Goal: Task Accomplishment & Management: Manage account settings

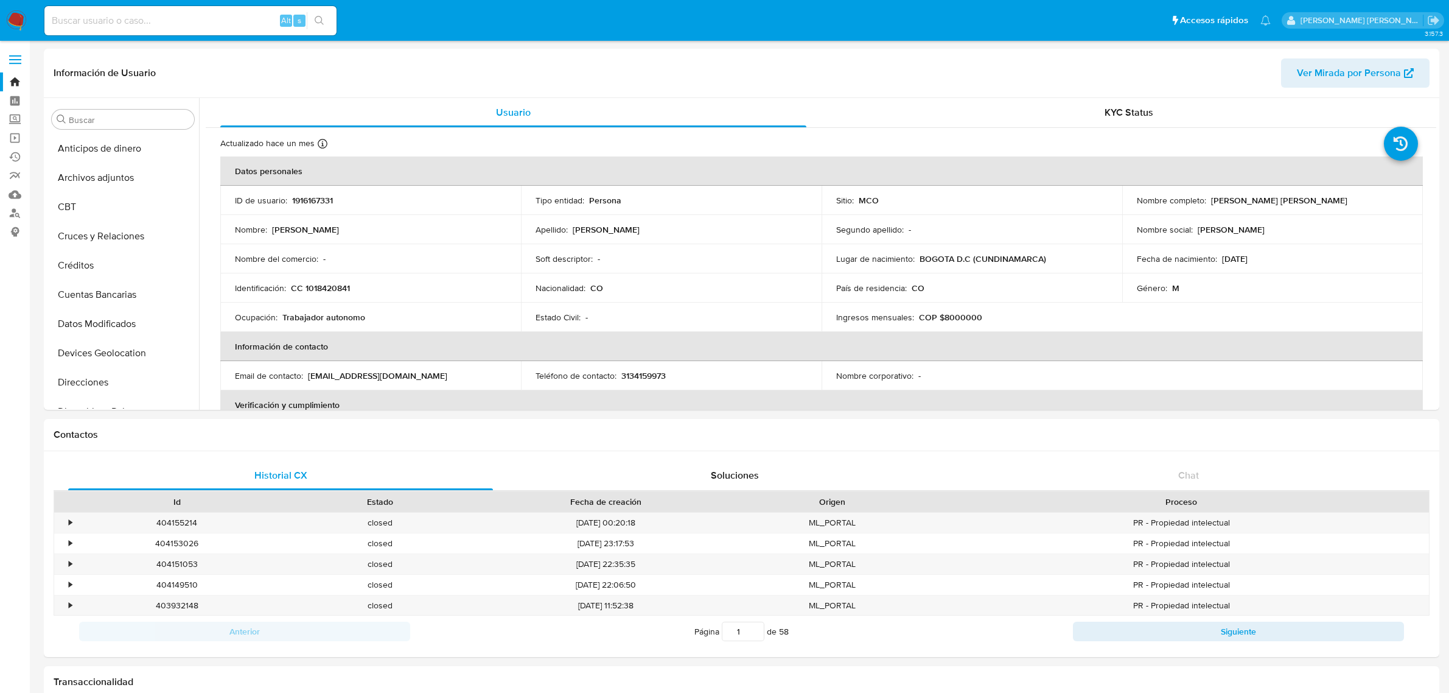
select select "10"
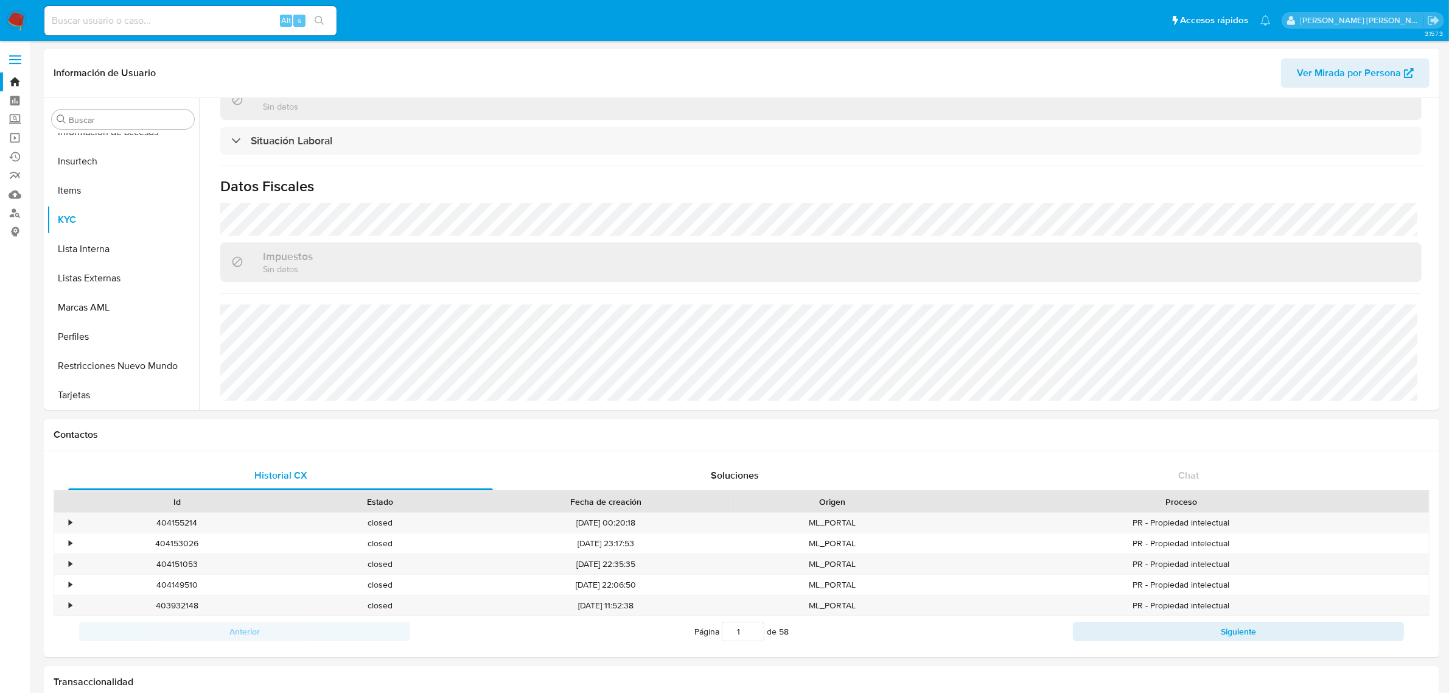
click at [17, 77] on link "Bandeja" at bounding box center [72, 81] width 145 height 19
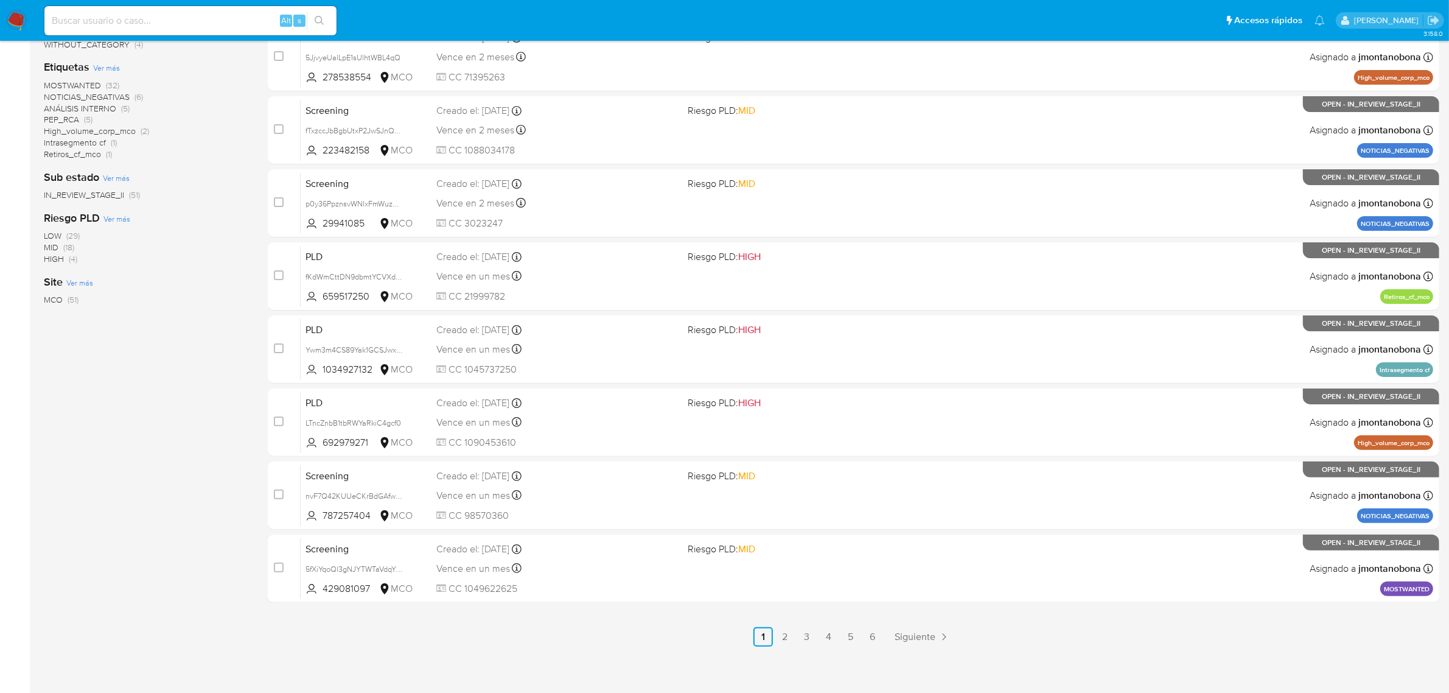
scroll to position [311, 0]
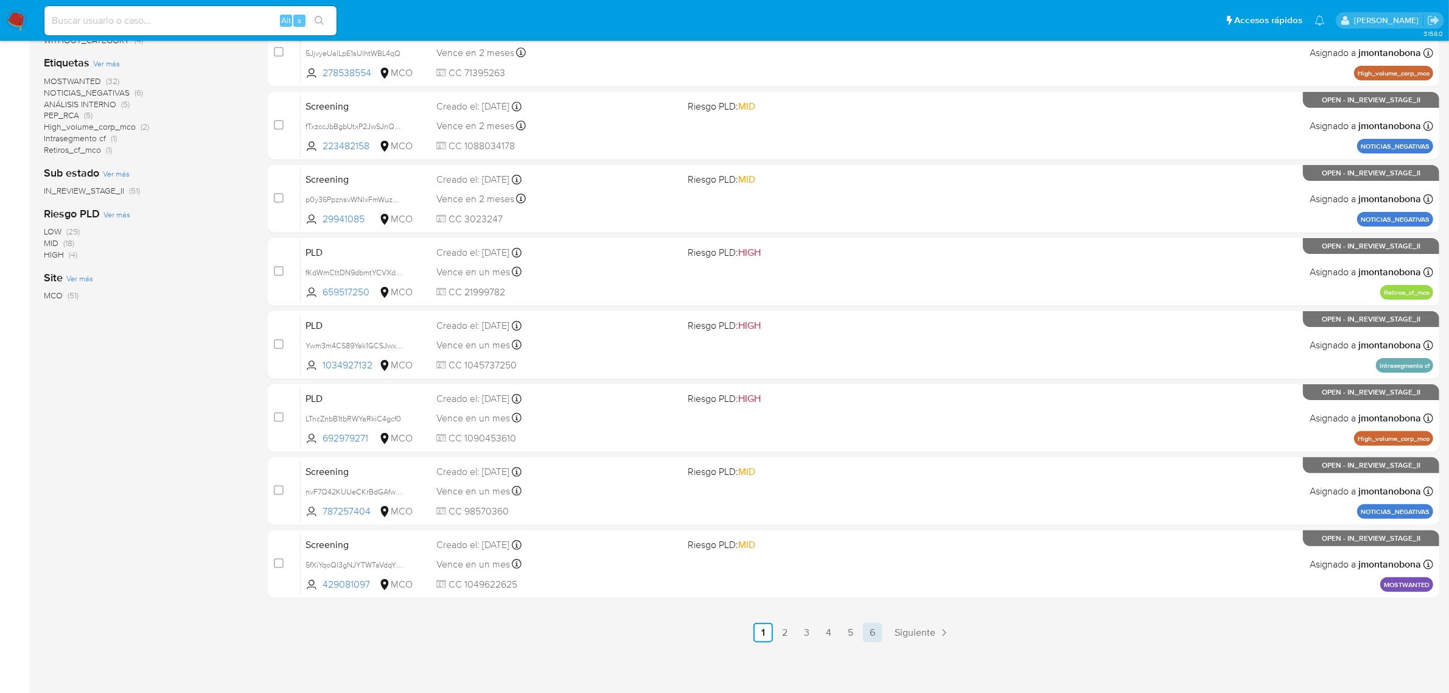
click at [878, 634] on link "6" at bounding box center [872, 632] width 19 height 19
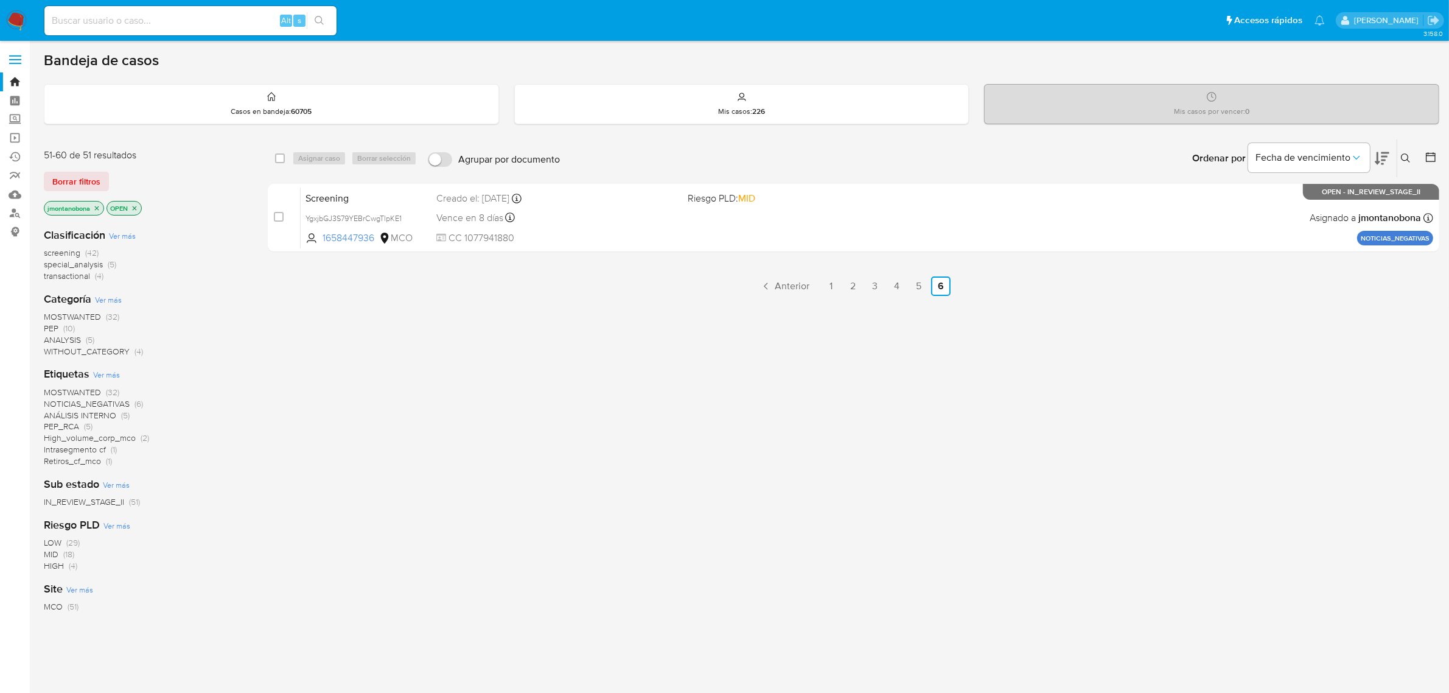
click at [97, 208] on icon "close-filter" at bounding box center [96, 208] width 7 height 7
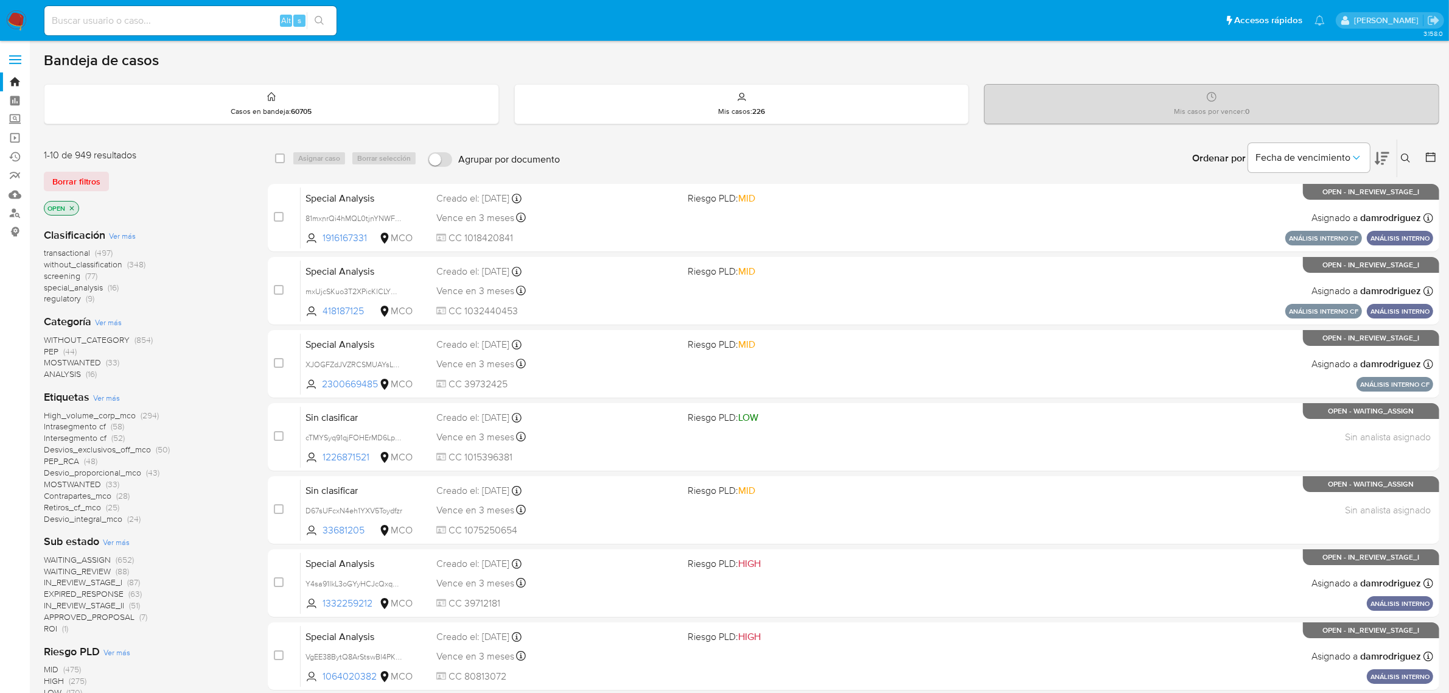
click at [72, 206] on icon "close-filter" at bounding box center [71, 208] width 7 height 7
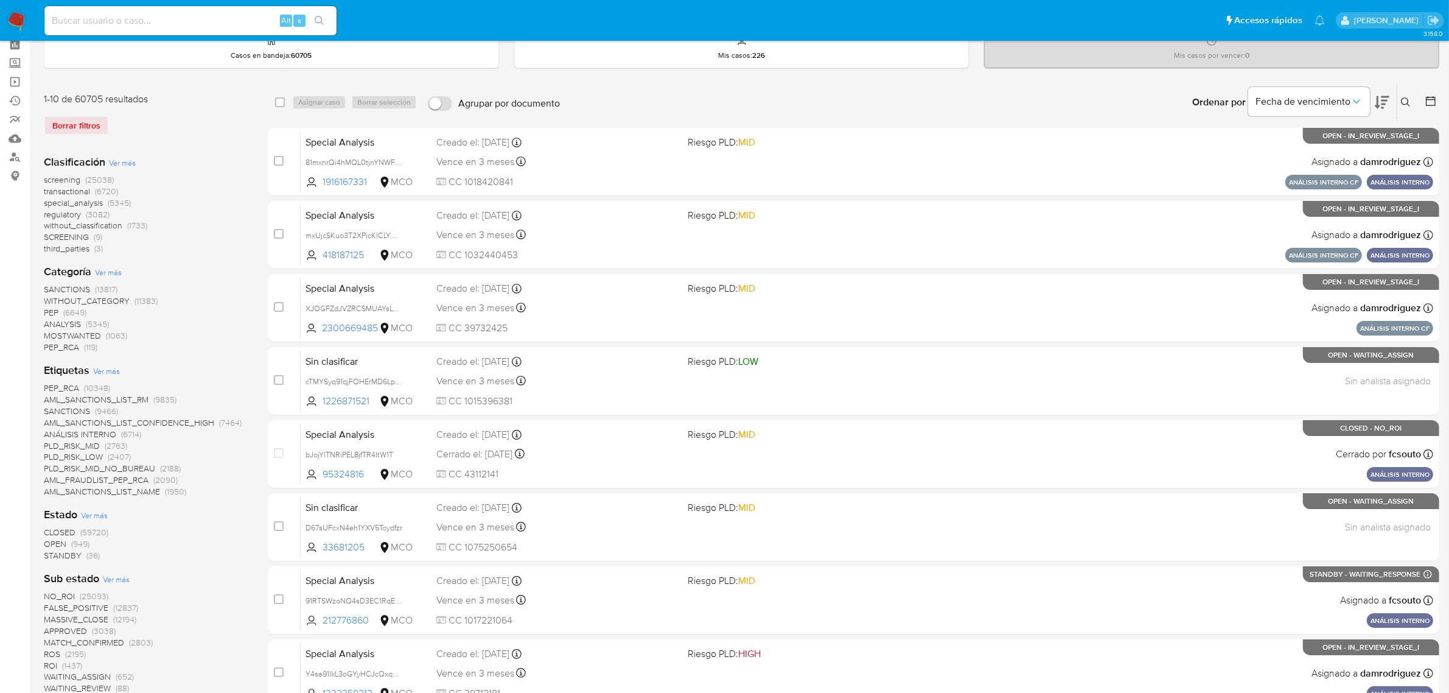
scroll to position [304, 0]
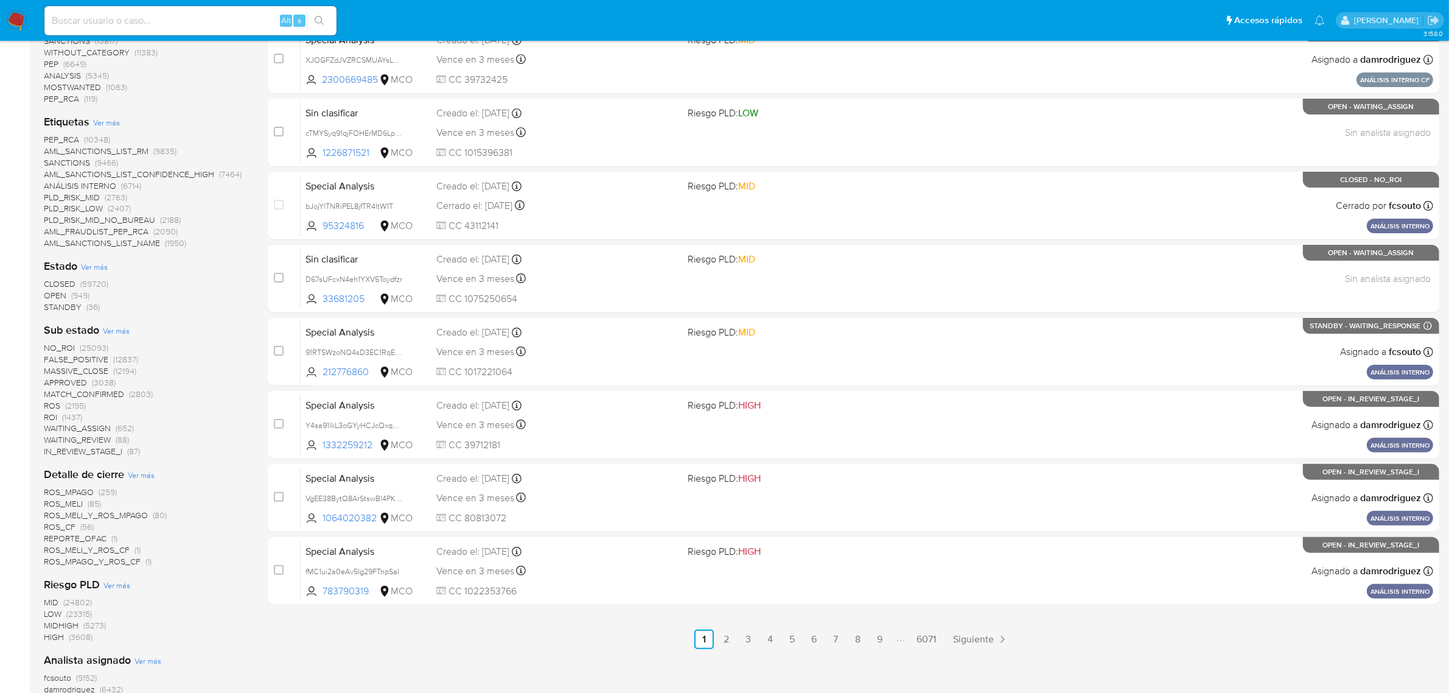
click at [66, 306] on span "STANDBY" at bounding box center [63, 307] width 38 height 12
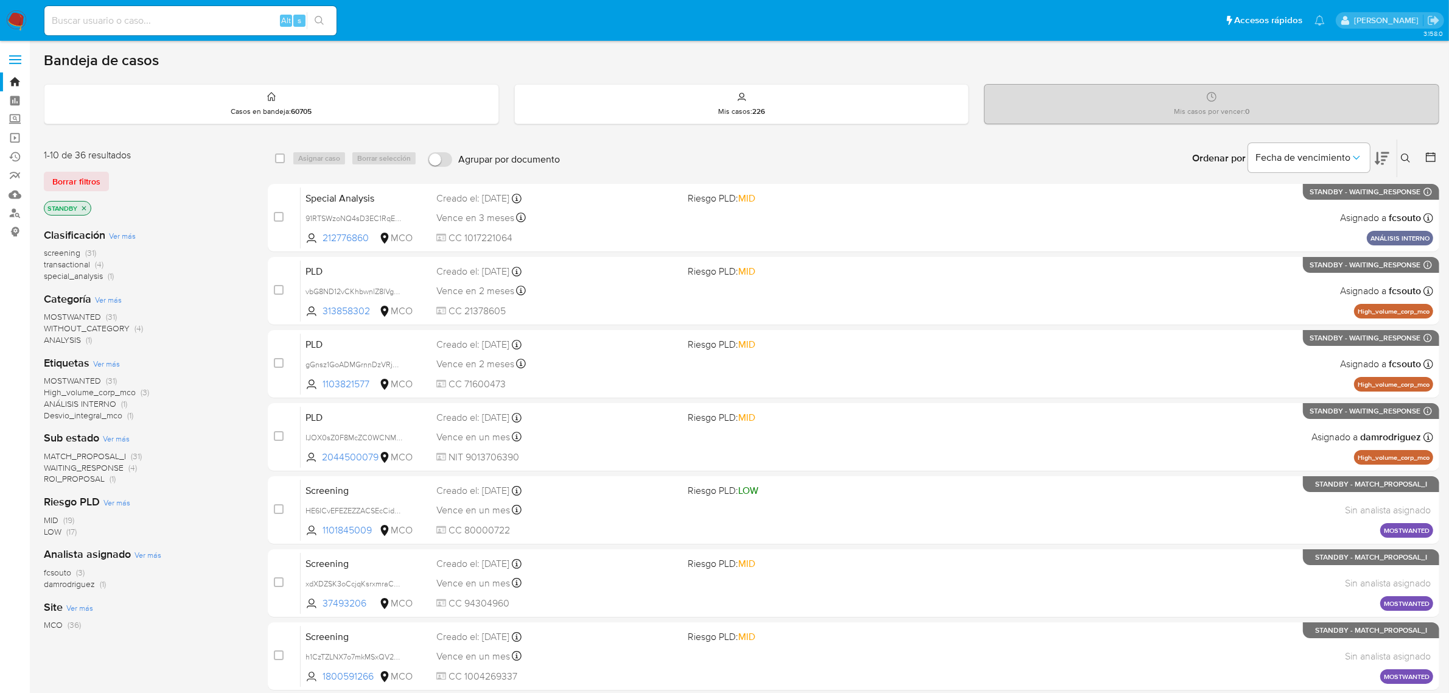
click at [83, 207] on icon "close-filter" at bounding box center [83, 208] width 7 height 7
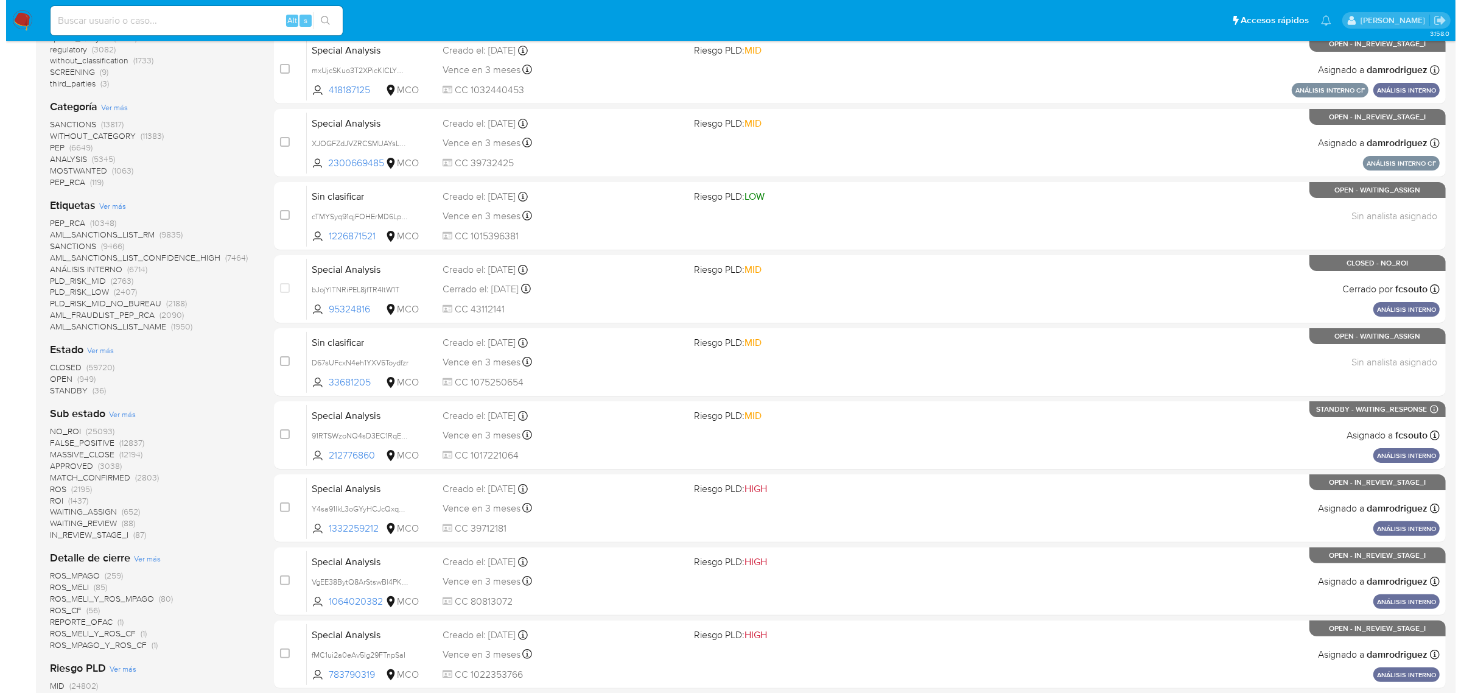
scroll to position [228, 0]
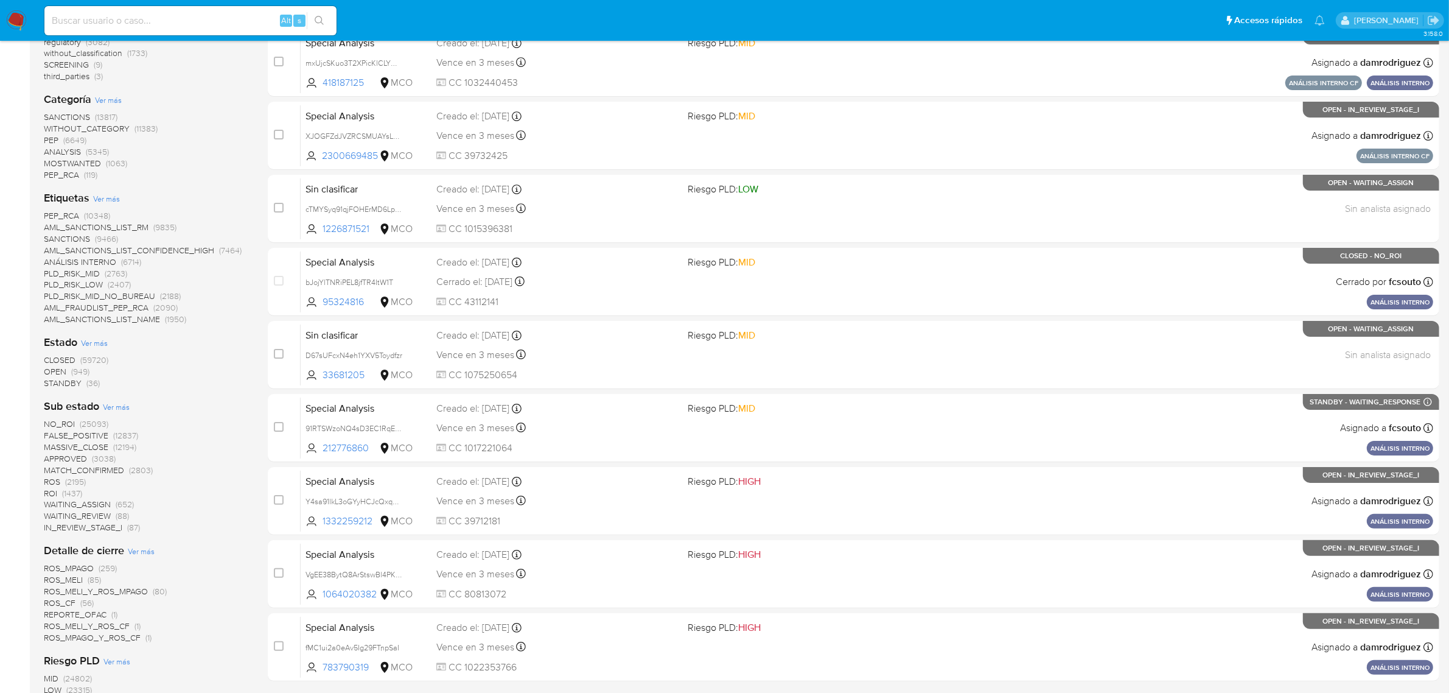
click at [101, 345] on span "Ver más" at bounding box center [94, 342] width 27 height 11
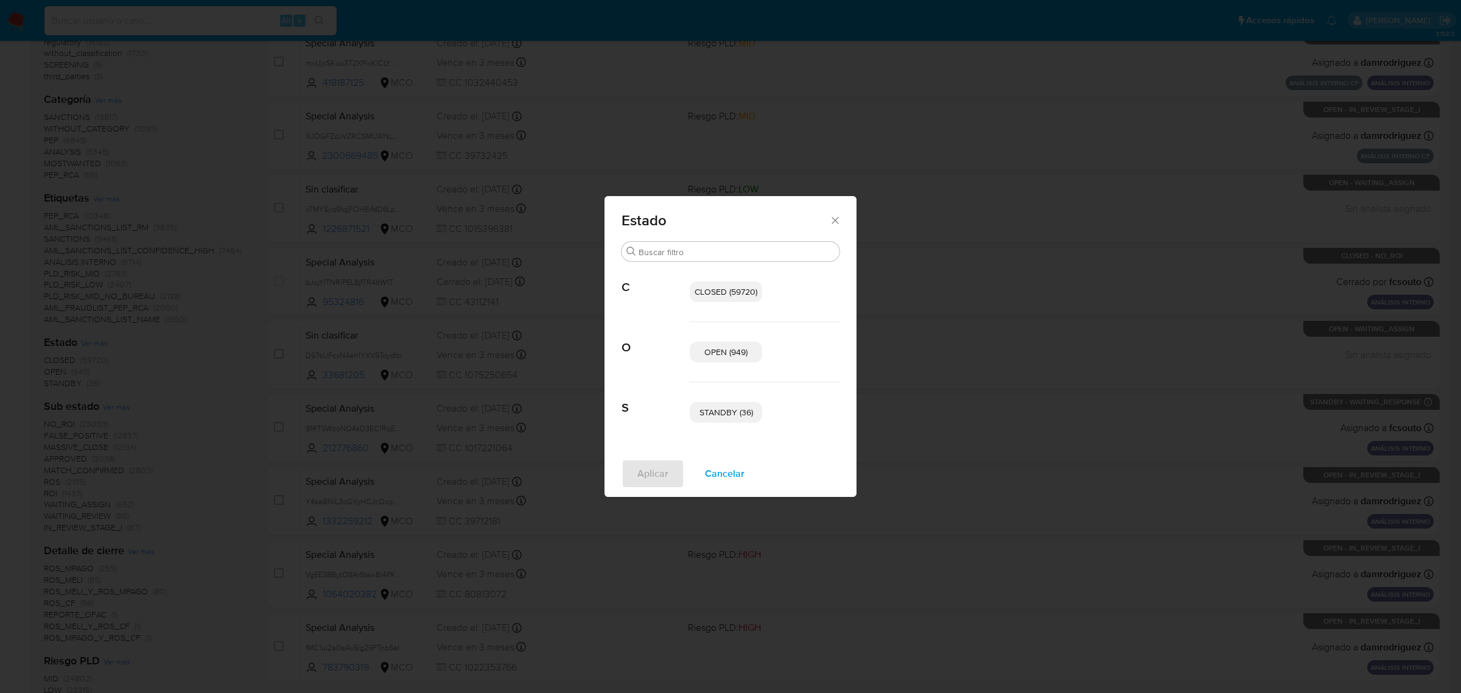
click at [728, 353] on span "OPEN (949)" at bounding box center [725, 352] width 43 height 12
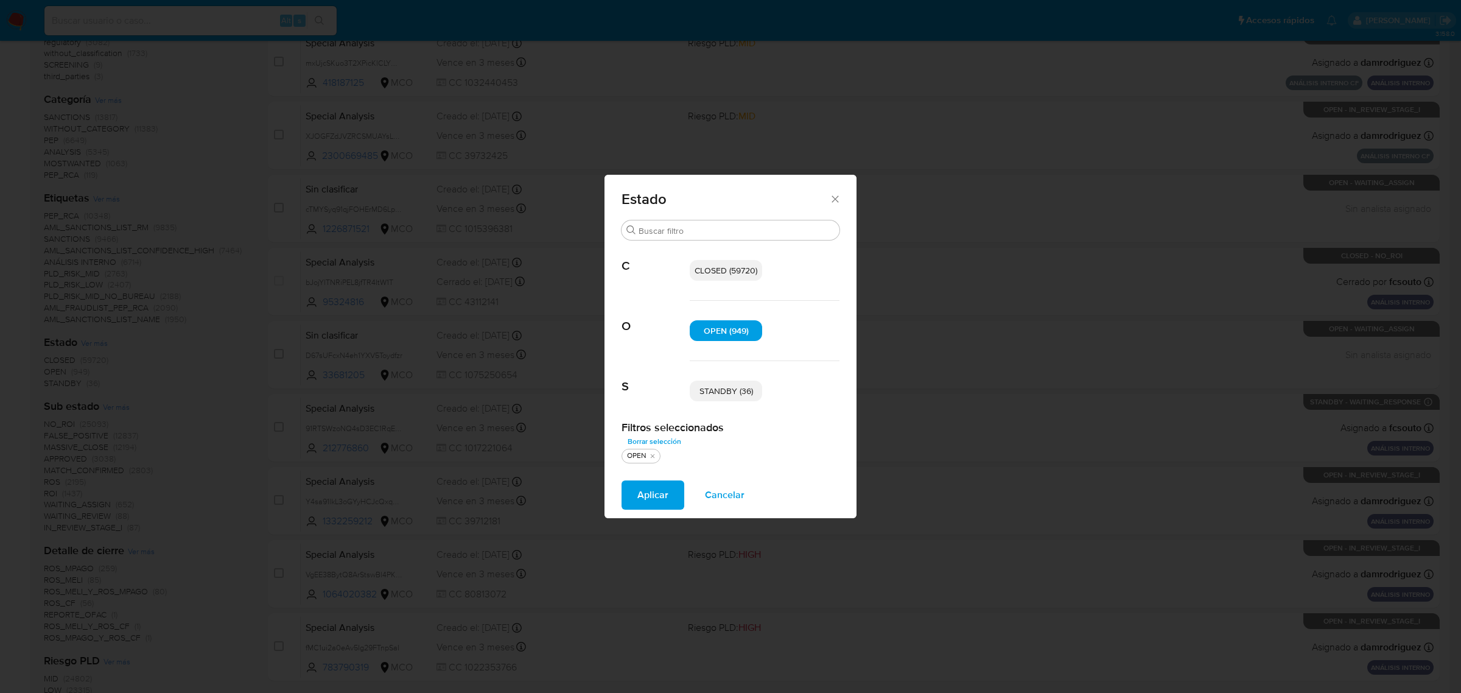
click at [729, 385] on span "STANDBY (36)" at bounding box center [726, 391] width 54 height 12
click at [668, 483] on button "Aplicar" at bounding box center [653, 494] width 63 height 29
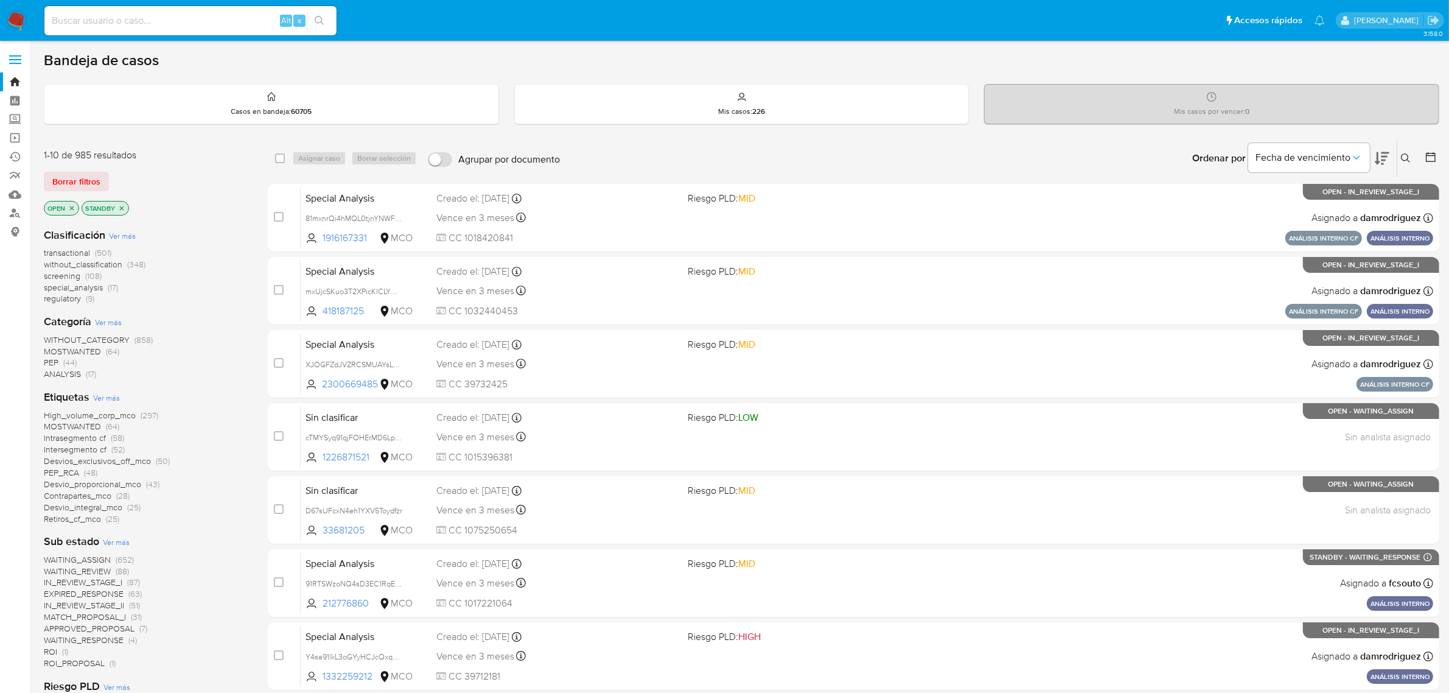
click at [122, 234] on span "Ver más" at bounding box center [122, 235] width 27 height 11
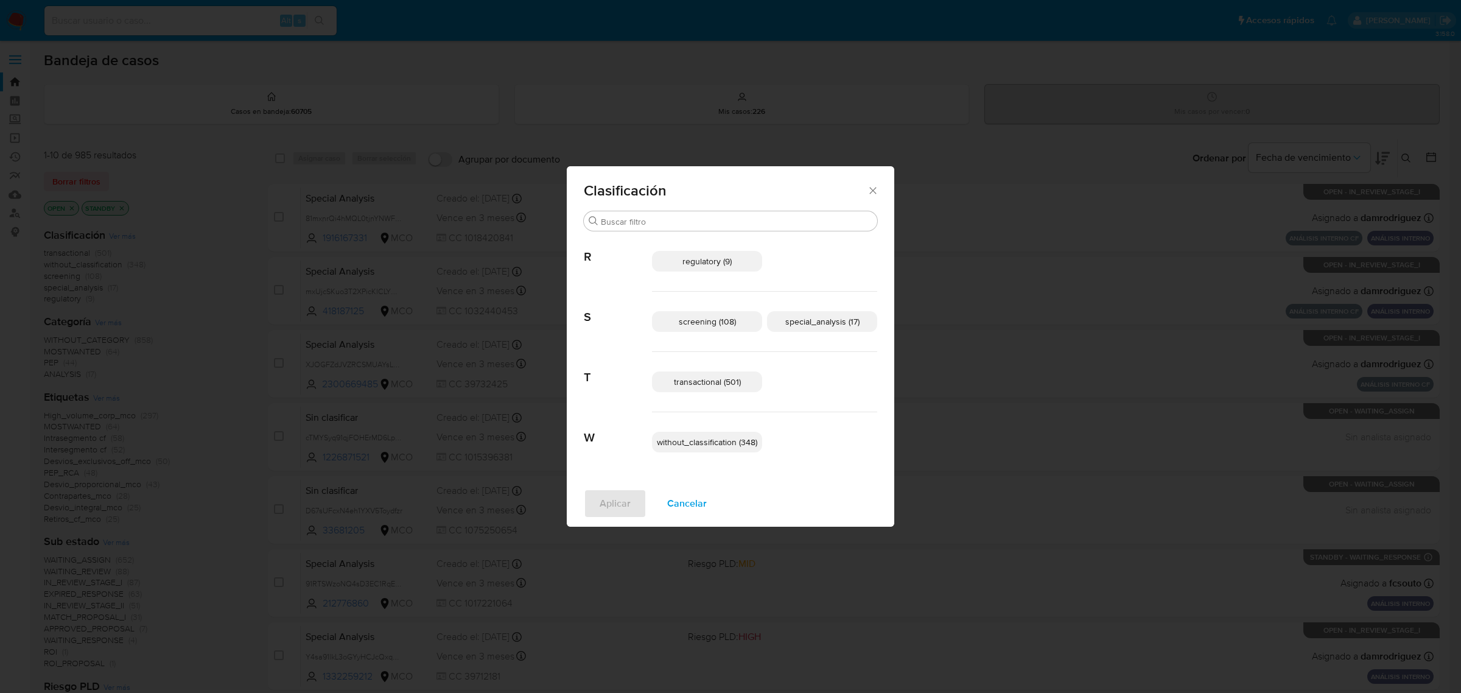
click at [705, 375] on p "transactional (501)" at bounding box center [707, 381] width 110 height 21
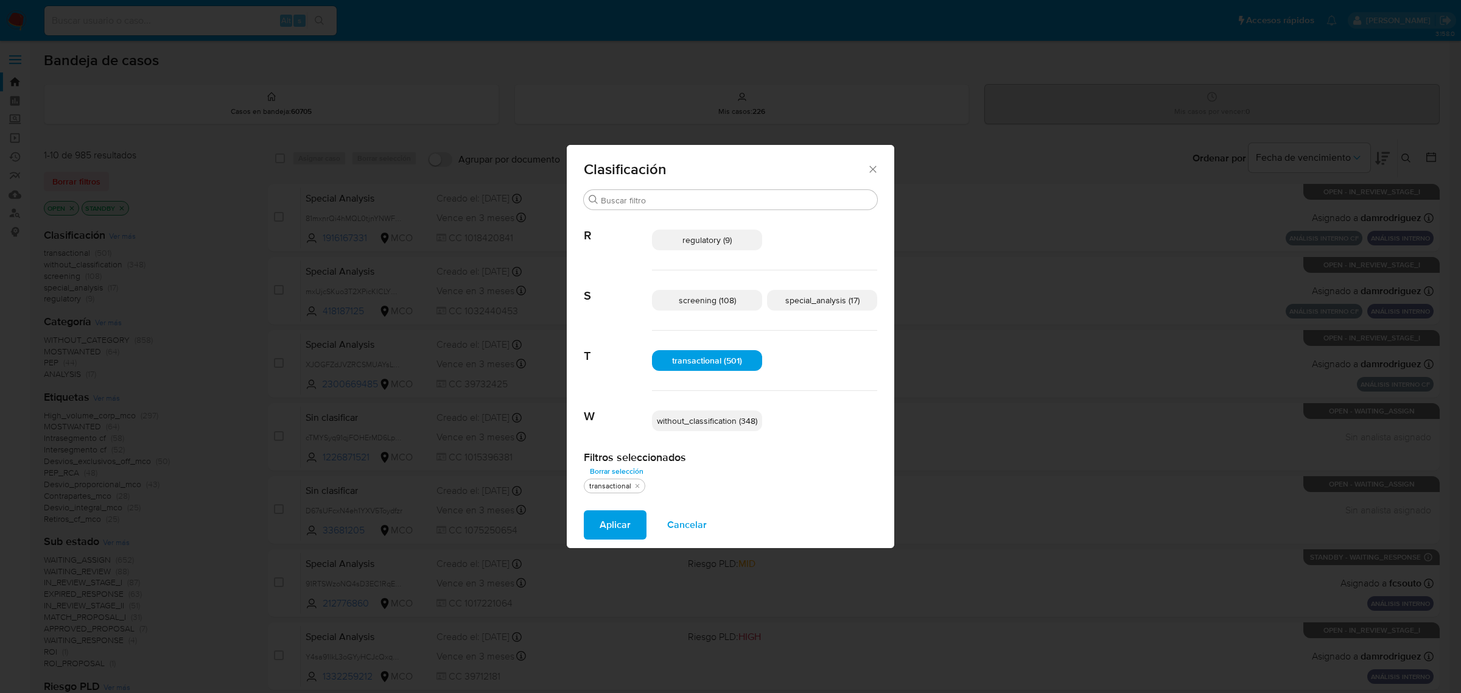
click at [825, 299] on span "special_analysis (17)" at bounding box center [822, 300] width 74 height 12
click at [631, 522] on button "Aplicar" at bounding box center [615, 524] width 63 height 29
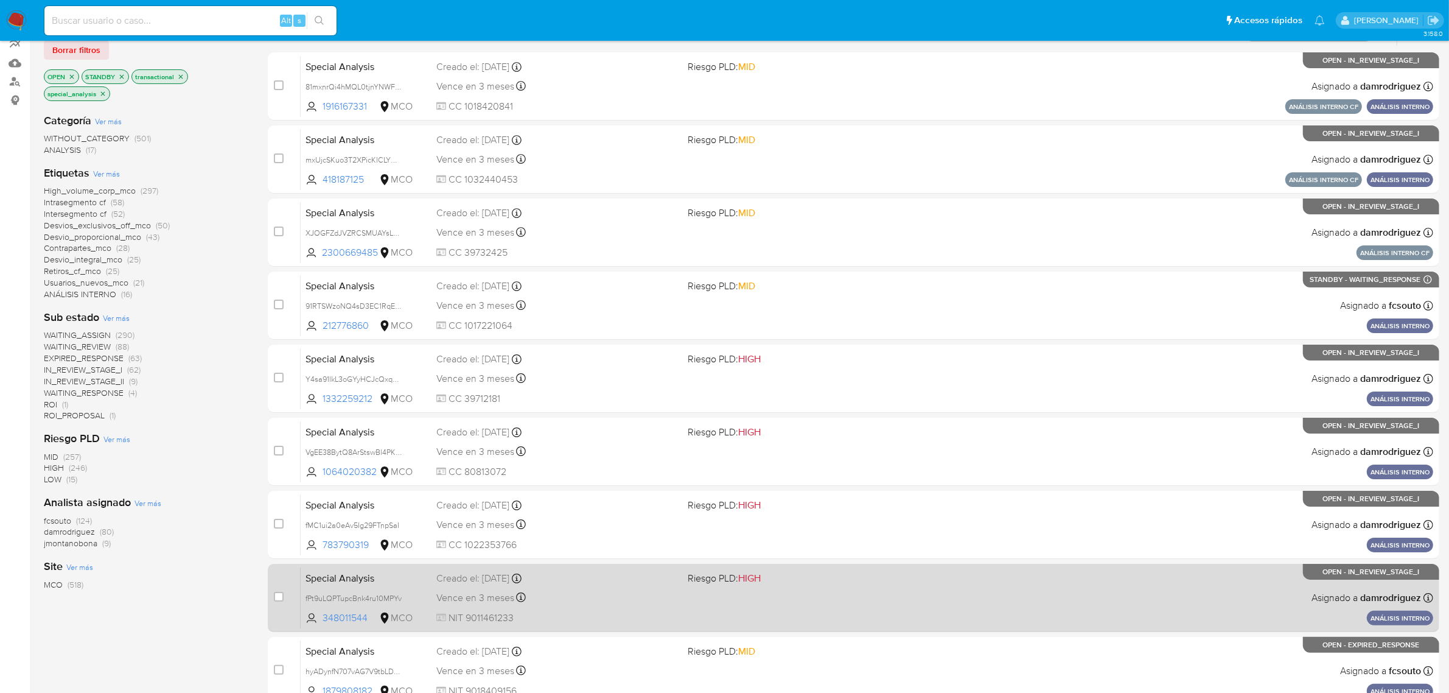
scroll to position [311, 0]
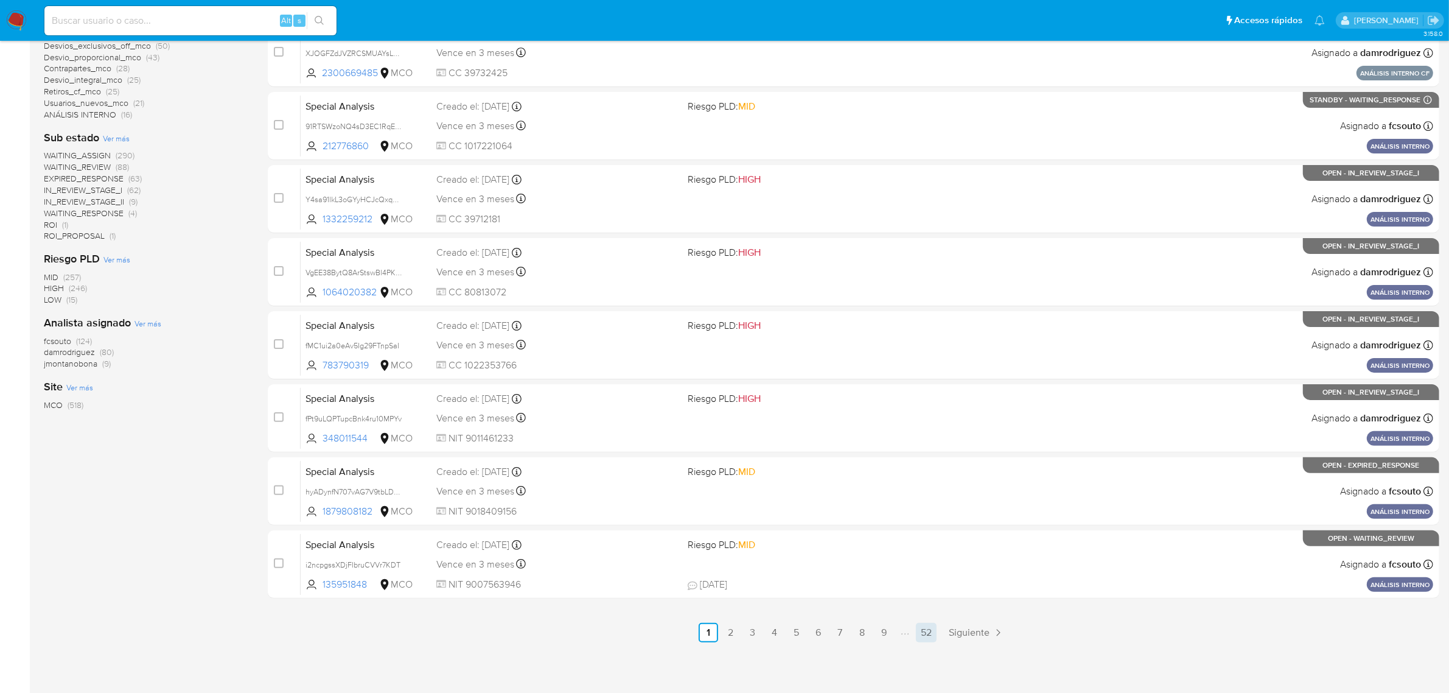
click at [928, 631] on link "52" at bounding box center [926, 632] width 21 height 19
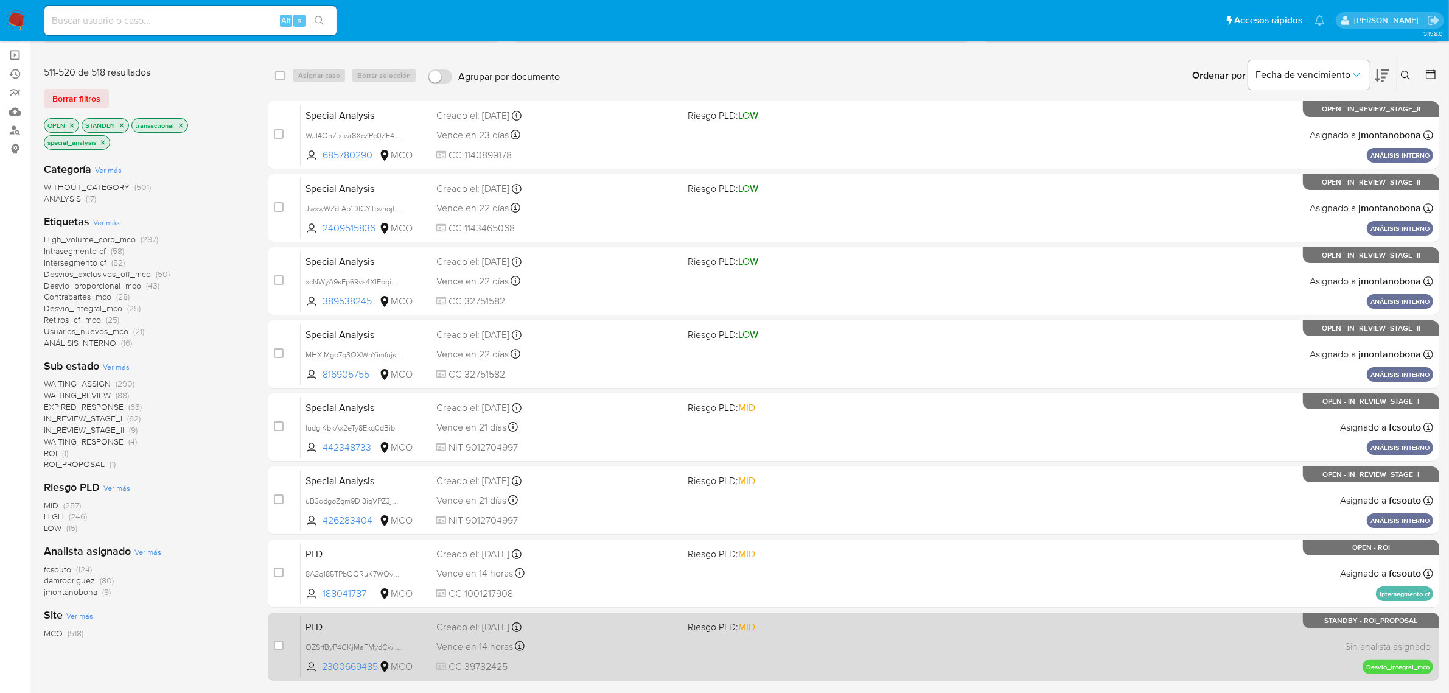
scroll to position [165, 0]
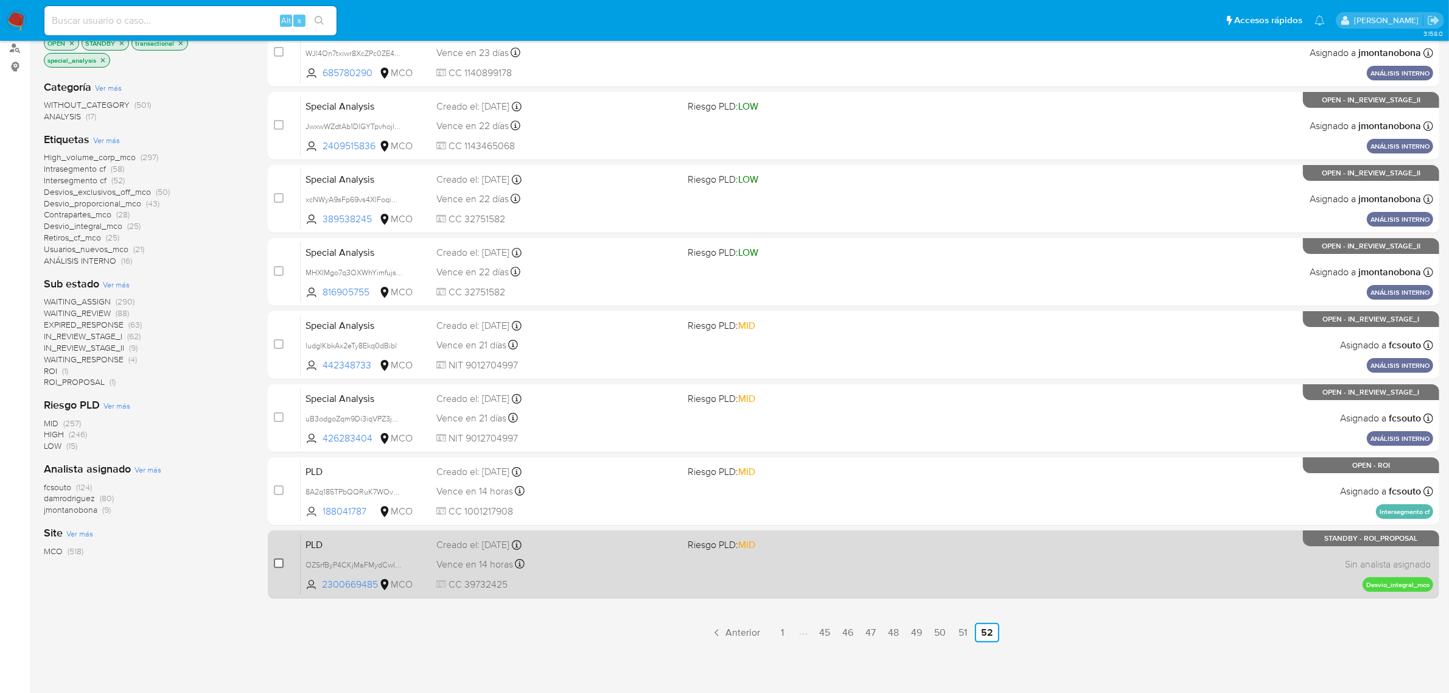
click at [281, 561] on input "checkbox" at bounding box center [279, 563] width 10 height 10
checkbox input "true"
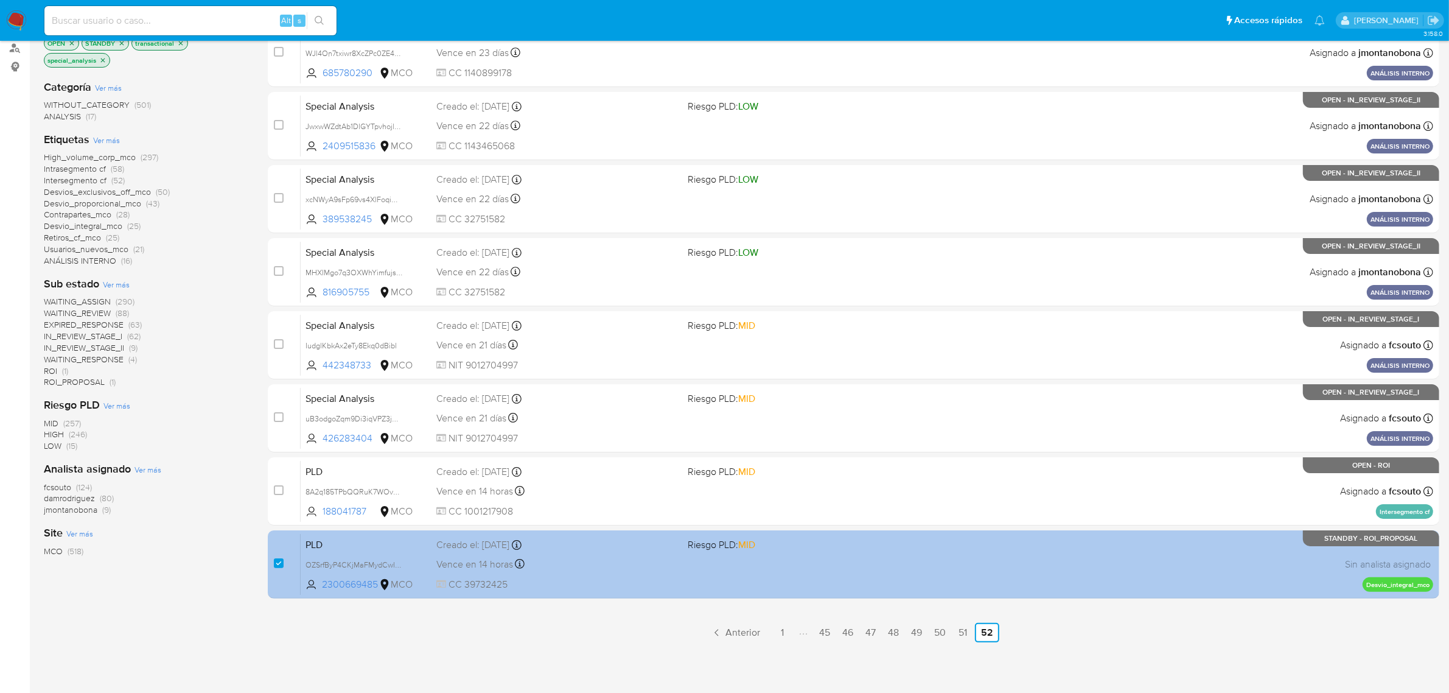
click at [382, 541] on span "PLD" at bounding box center [366, 544] width 121 height 16
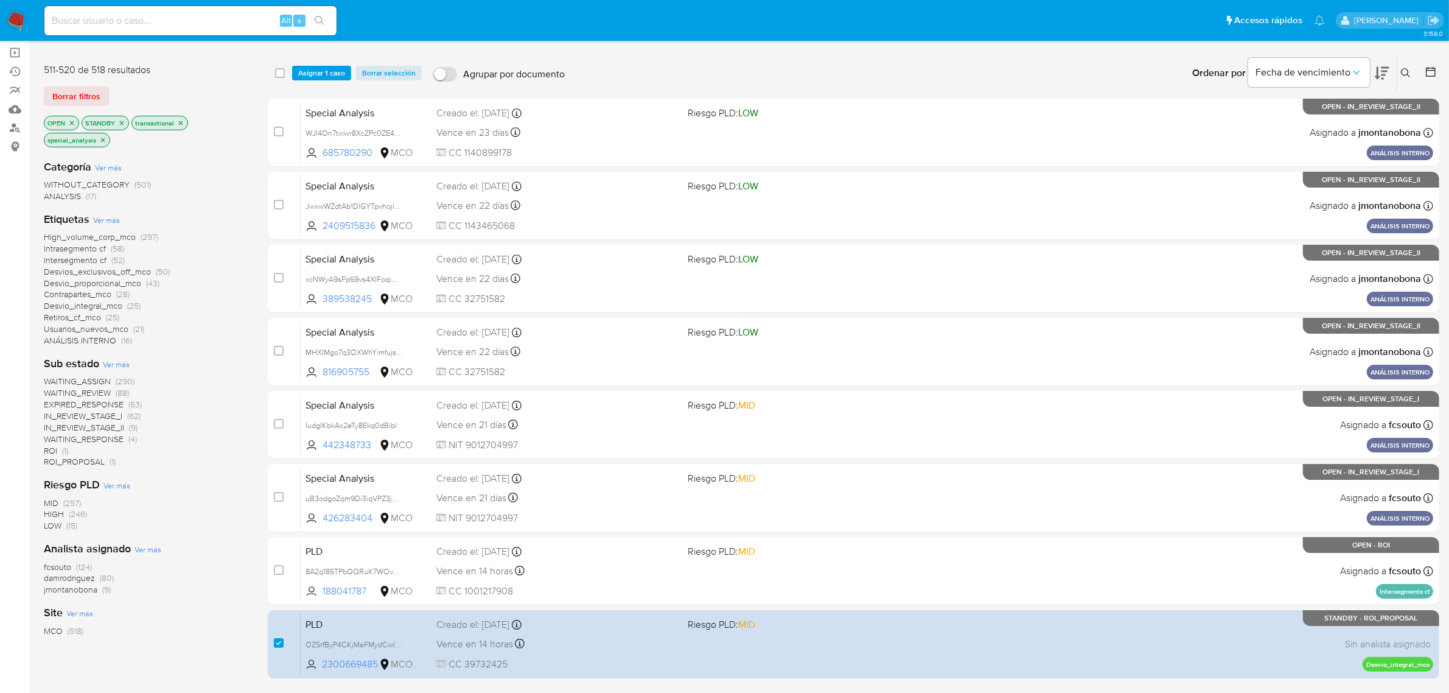
scroll to position [0, 0]
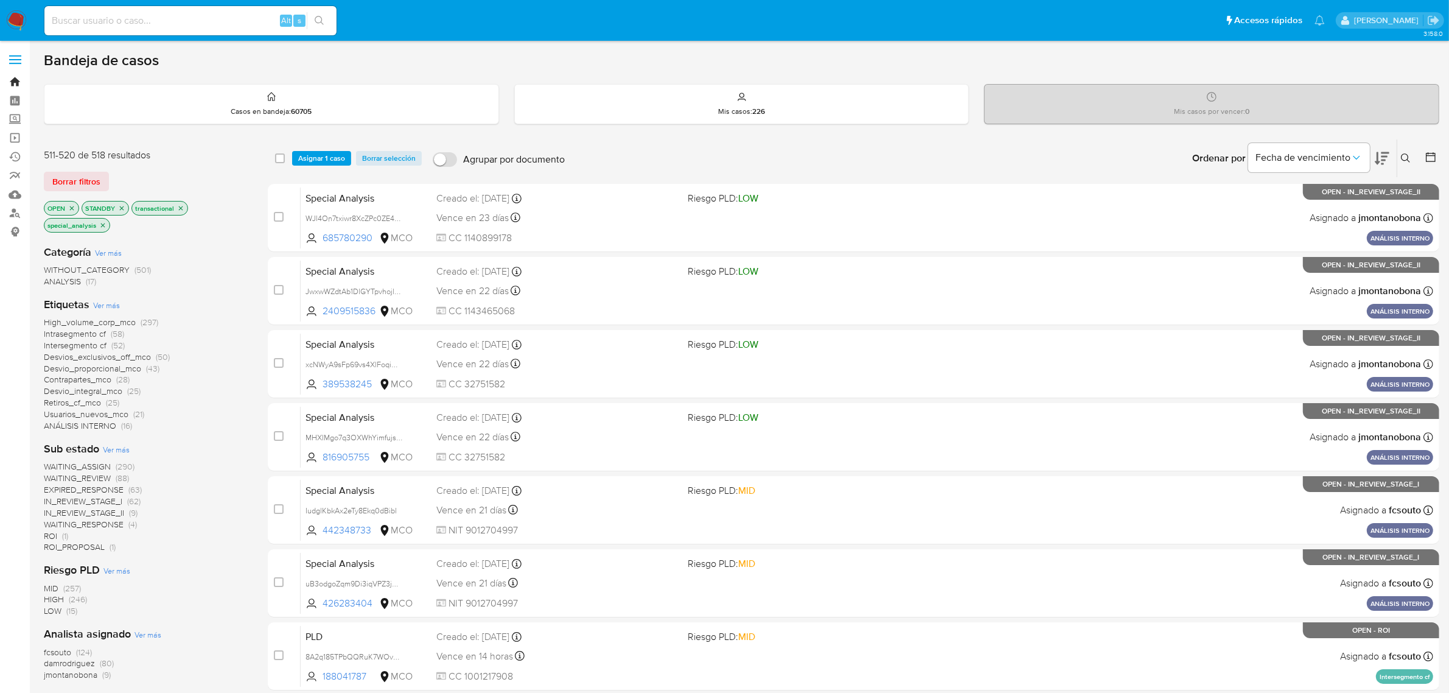
click at [15, 80] on link "Bandeja" at bounding box center [72, 81] width 145 height 19
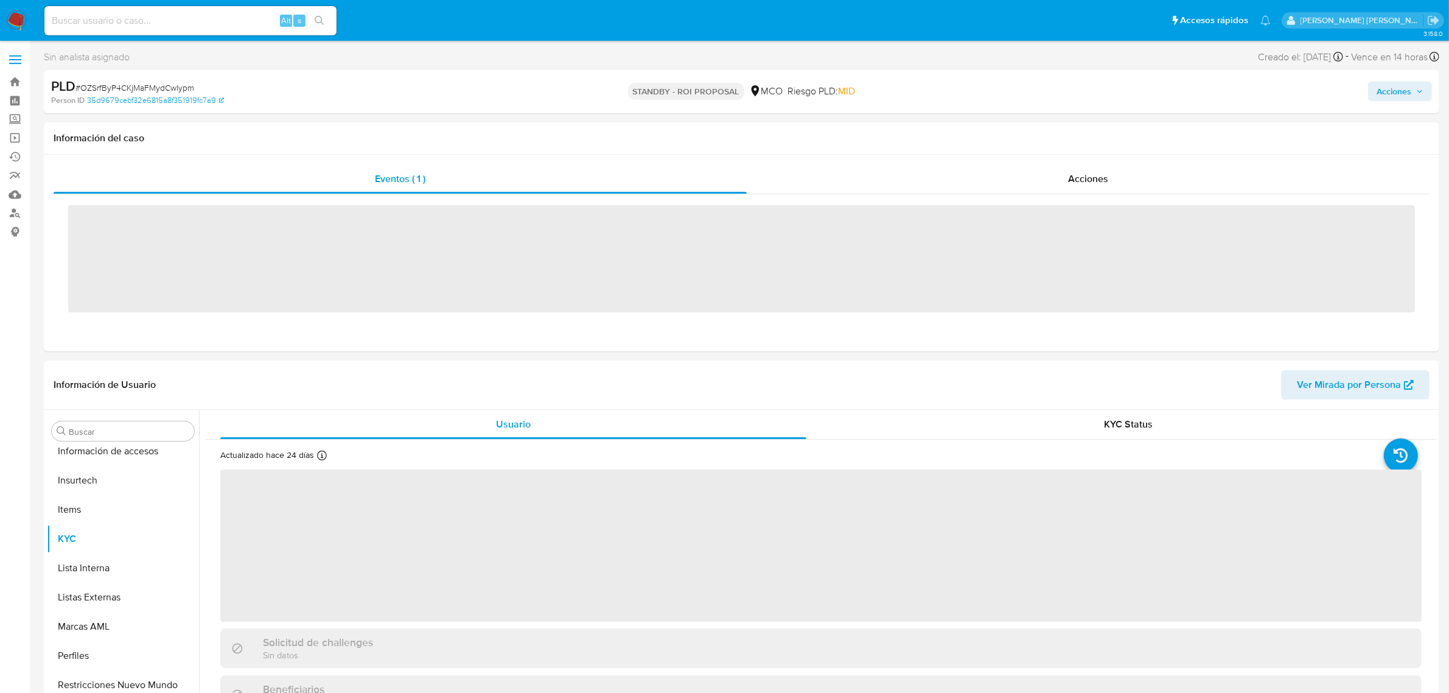
scroll to position [513, 0]
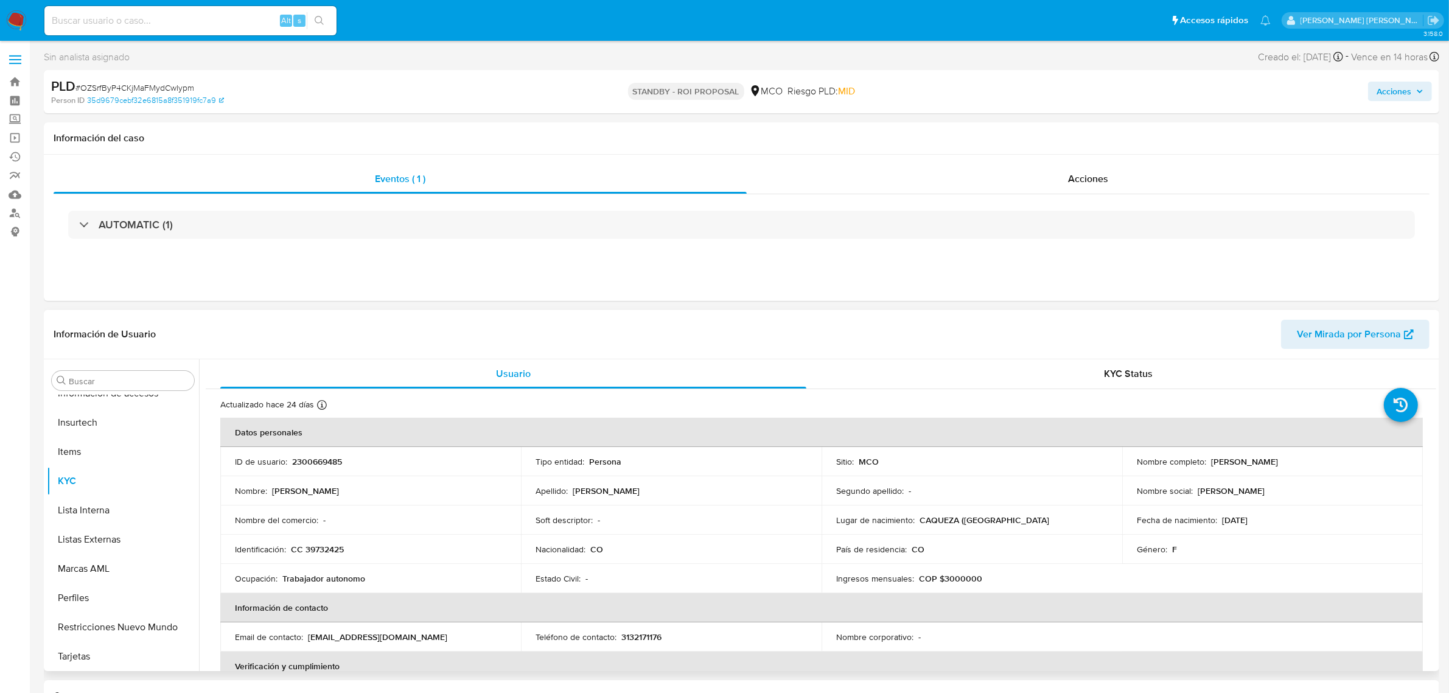
select select "10"
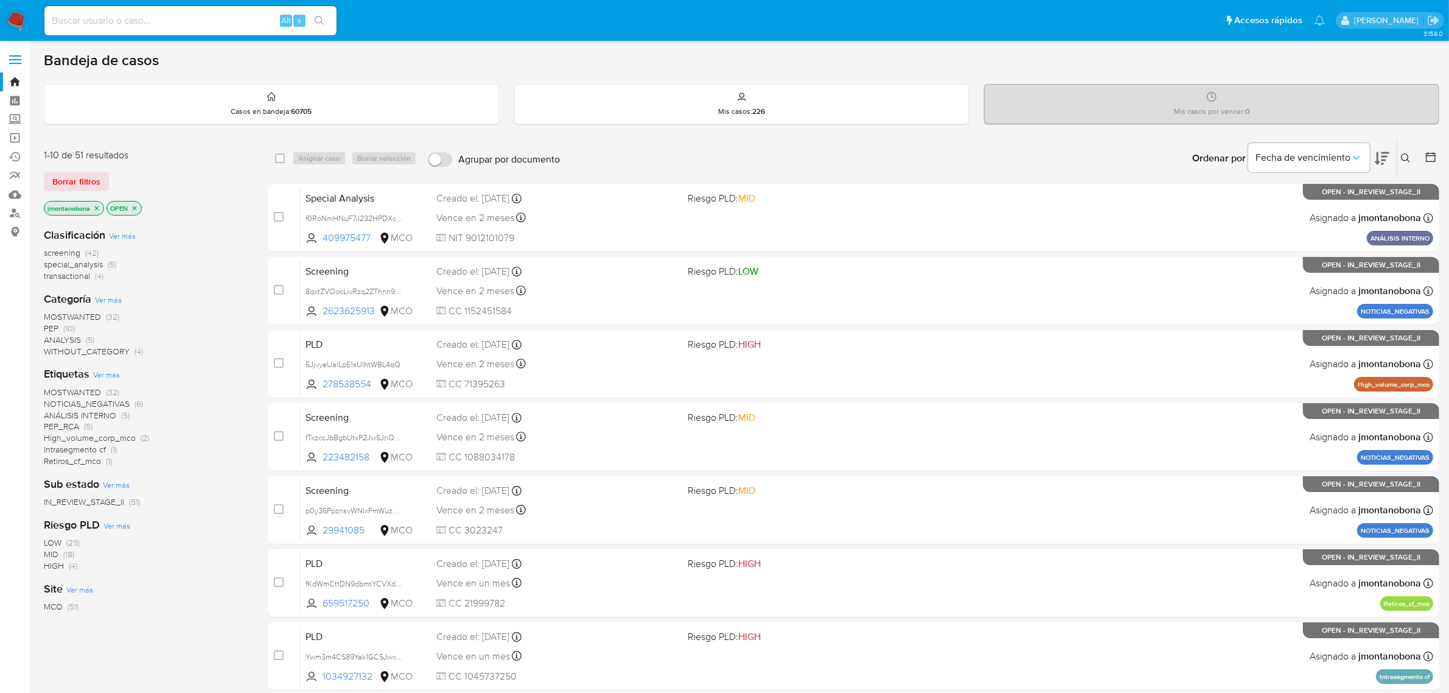
click at [96, 207] on icon "close-filter" at bounding box center [96, 208] width 7 height 7
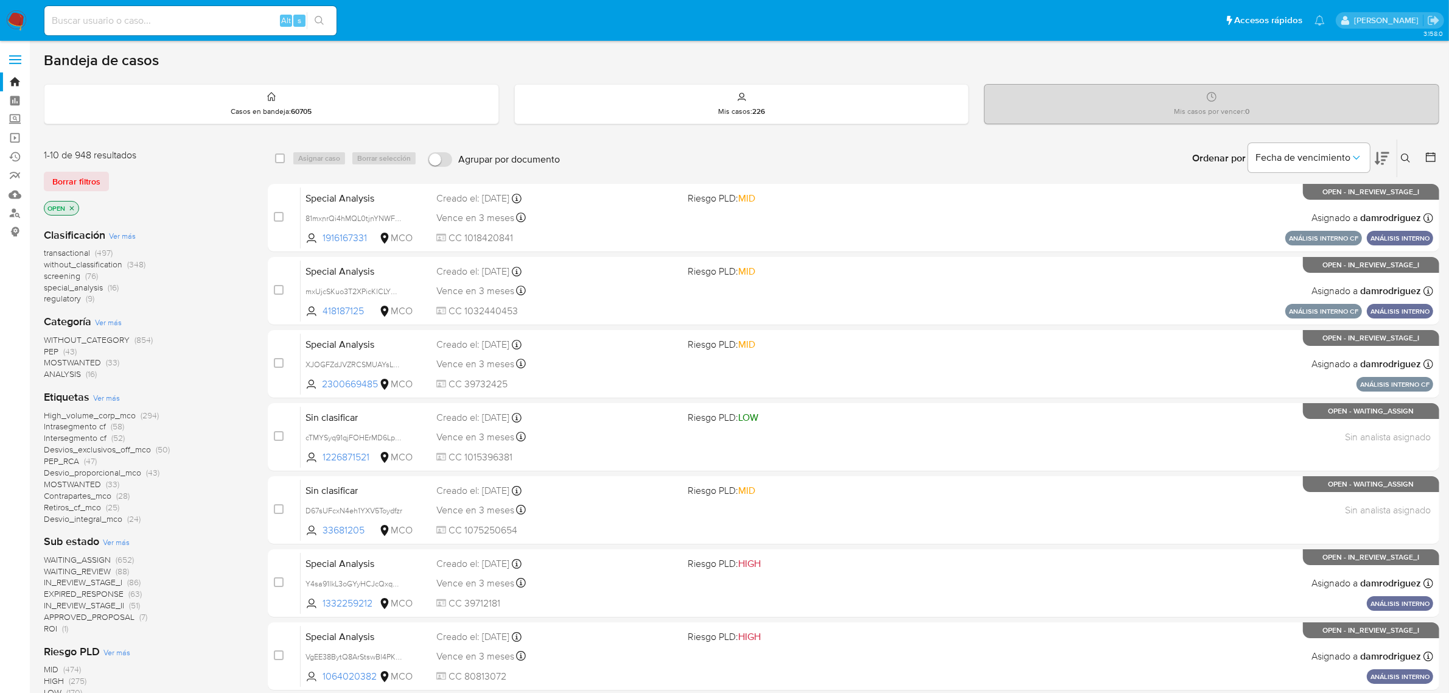
click at [73, 208] on icon "close-filter" at bounding box center [71, 208] width 7 height 7
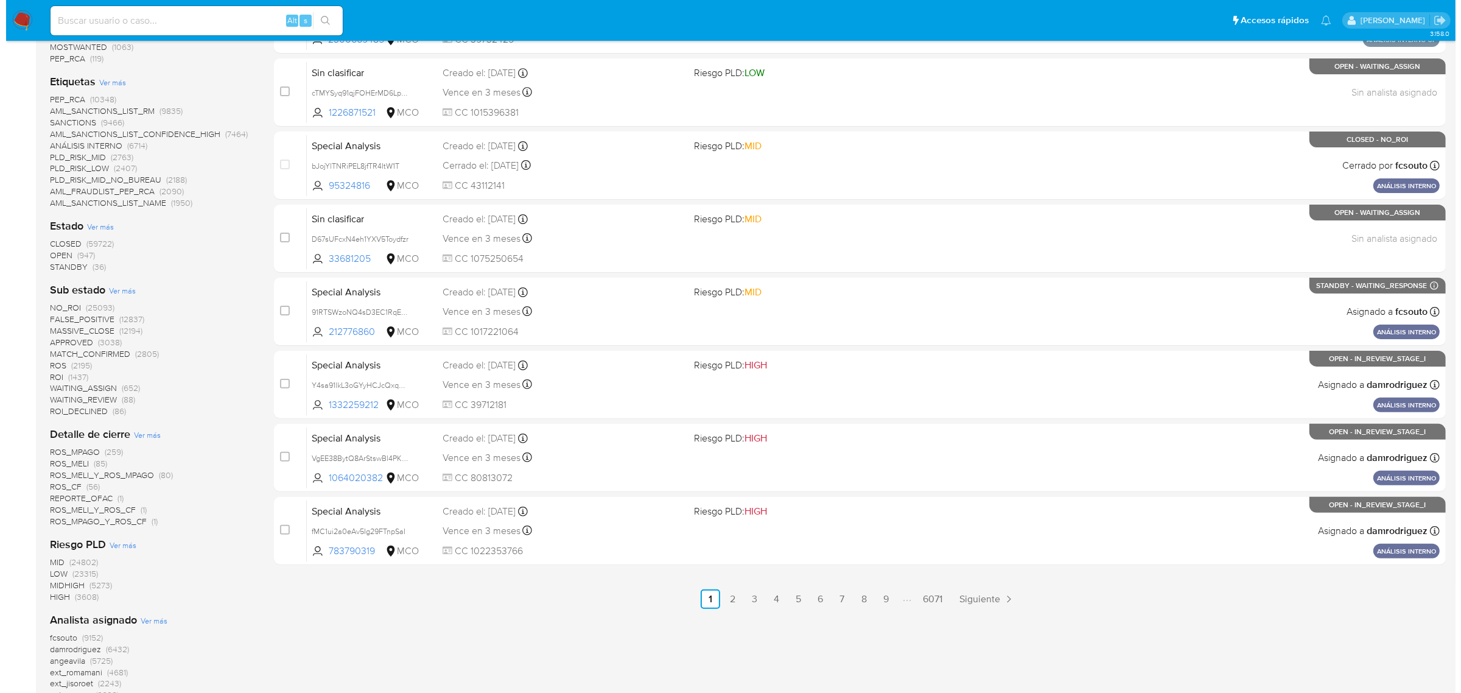
scroll to position [320, 0]
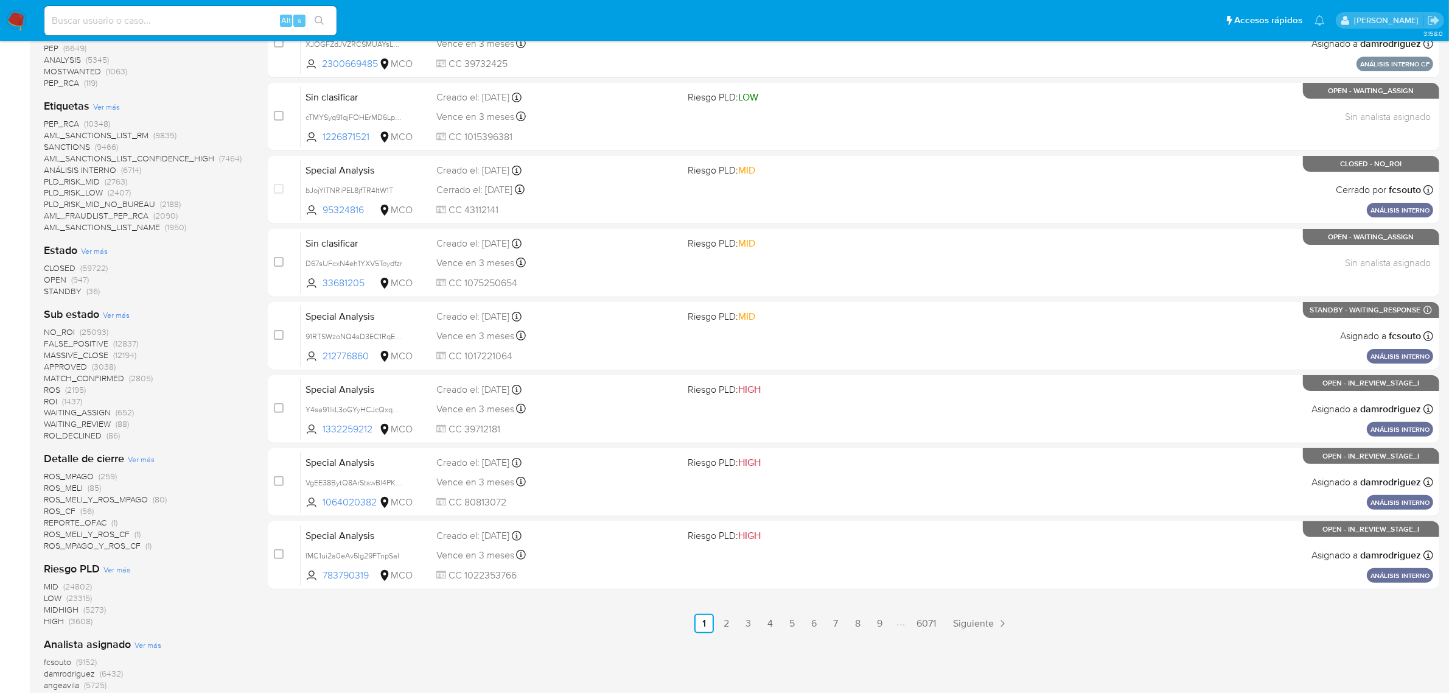
click at [95, 251] on span "Ver más" at bounding box center [94, 250] width 27 height 11
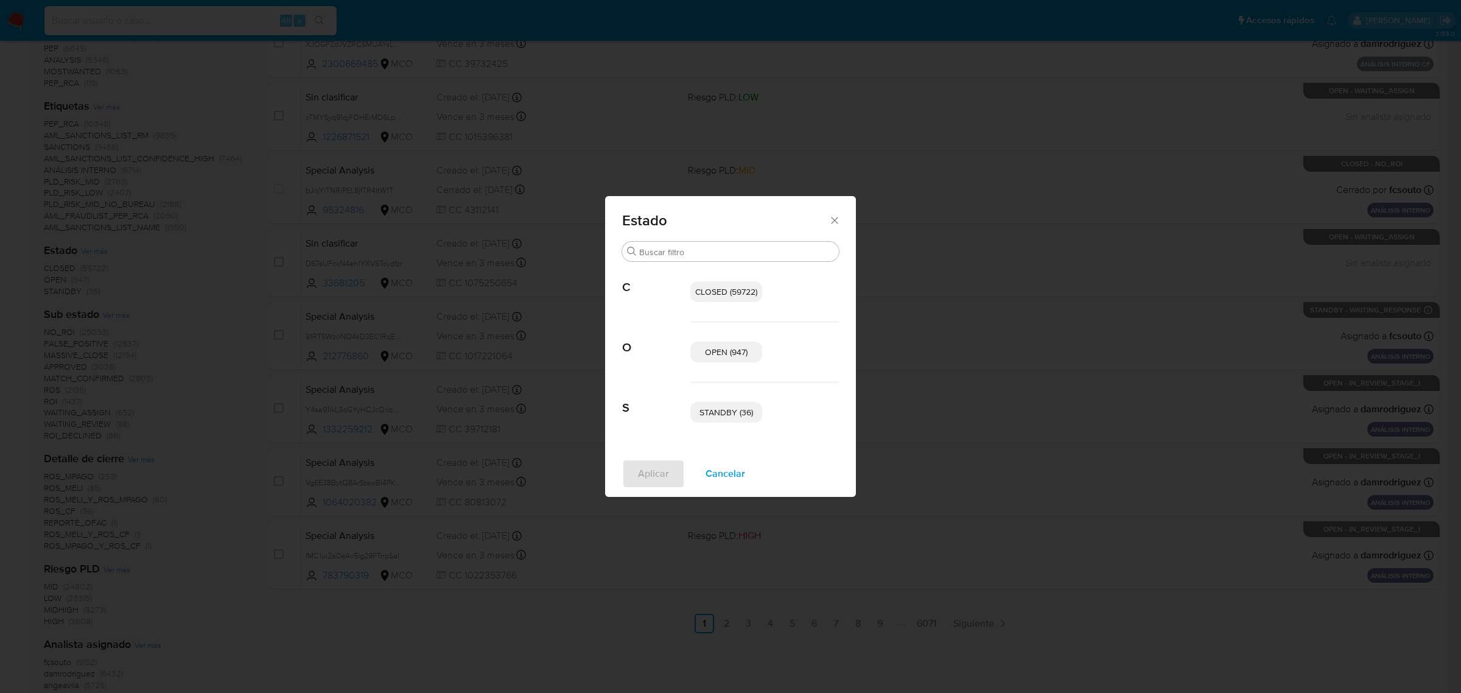
click at [735, 355] on span "OPEN (947)" at bounding box center [726, 352] width 43 height 12
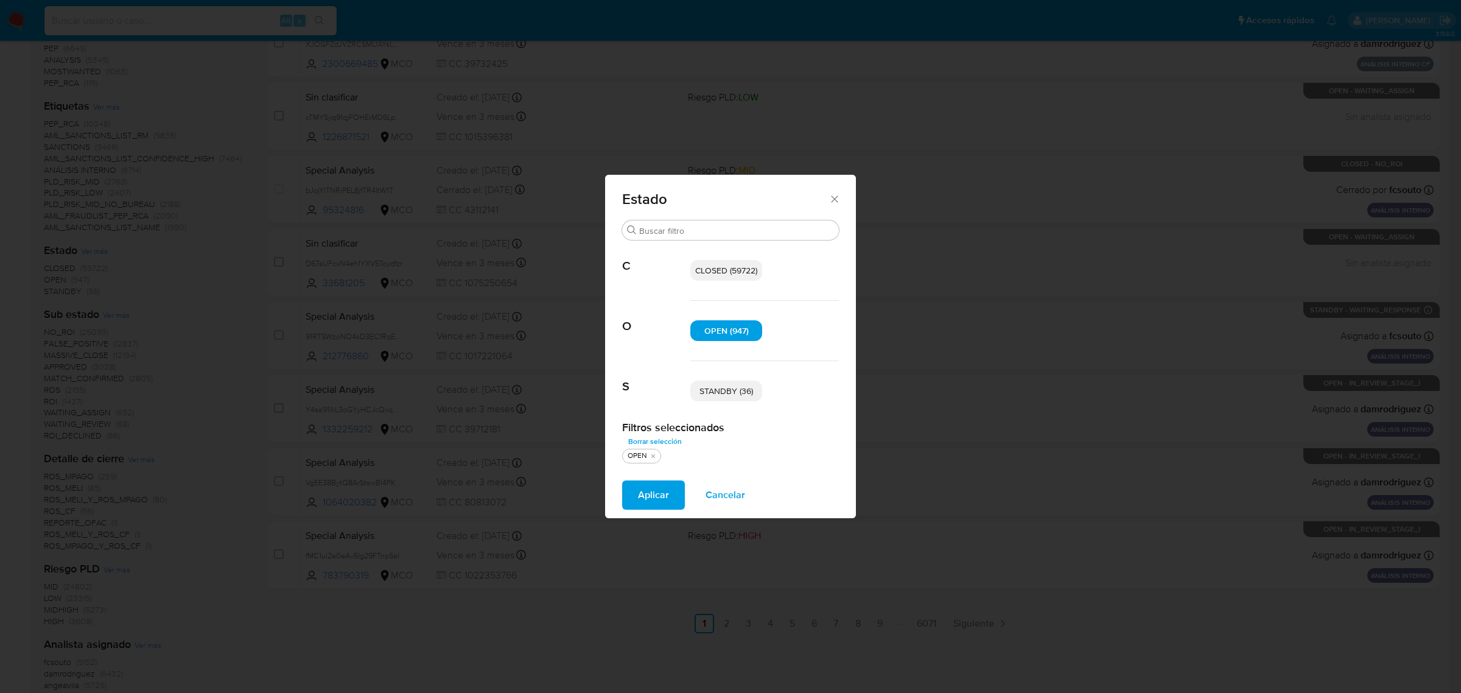
click at [728, 397] on p "STANDBY (36)" at bounding box center [726, 390] width 72 height 21
click at [671, 491] on button "Aplicar" at bounding box center [653, 494] width 63 height 29
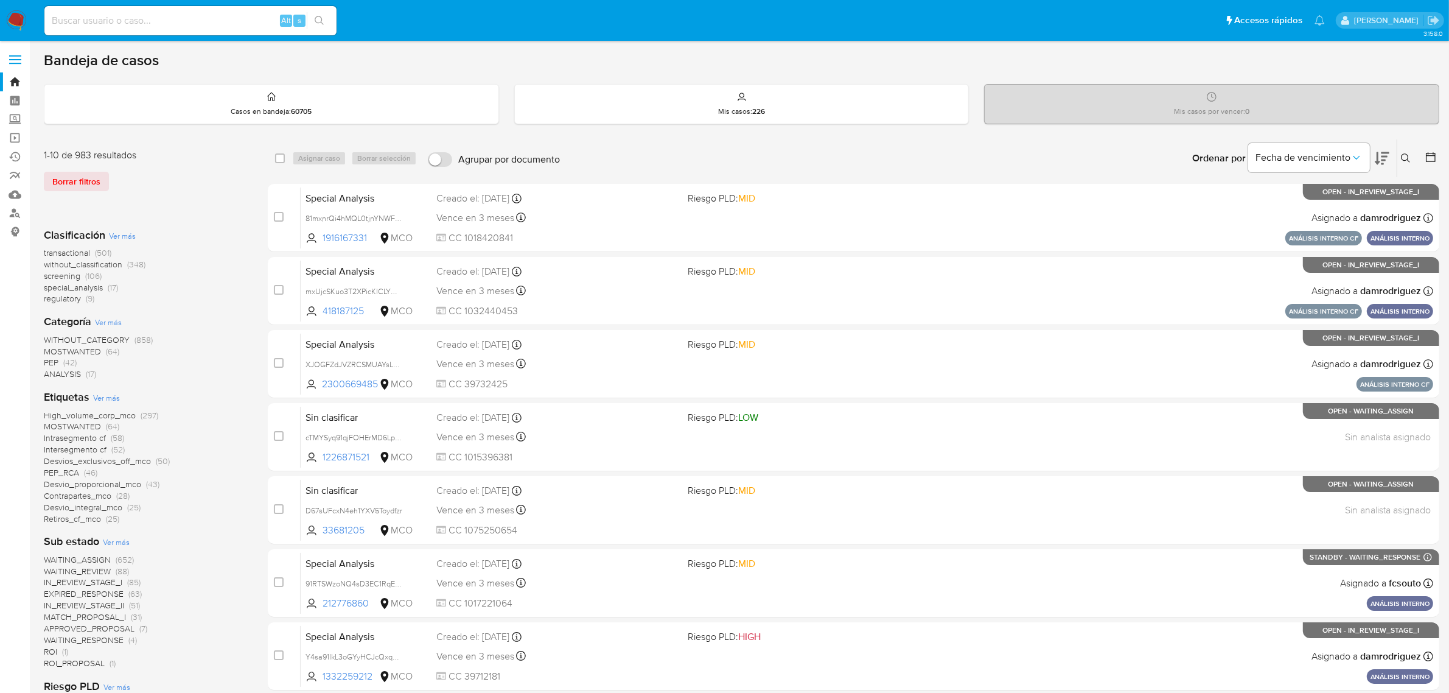
click at [122, 235] on span "Ver más" at bounding box center [122, 235] width 27 height 11
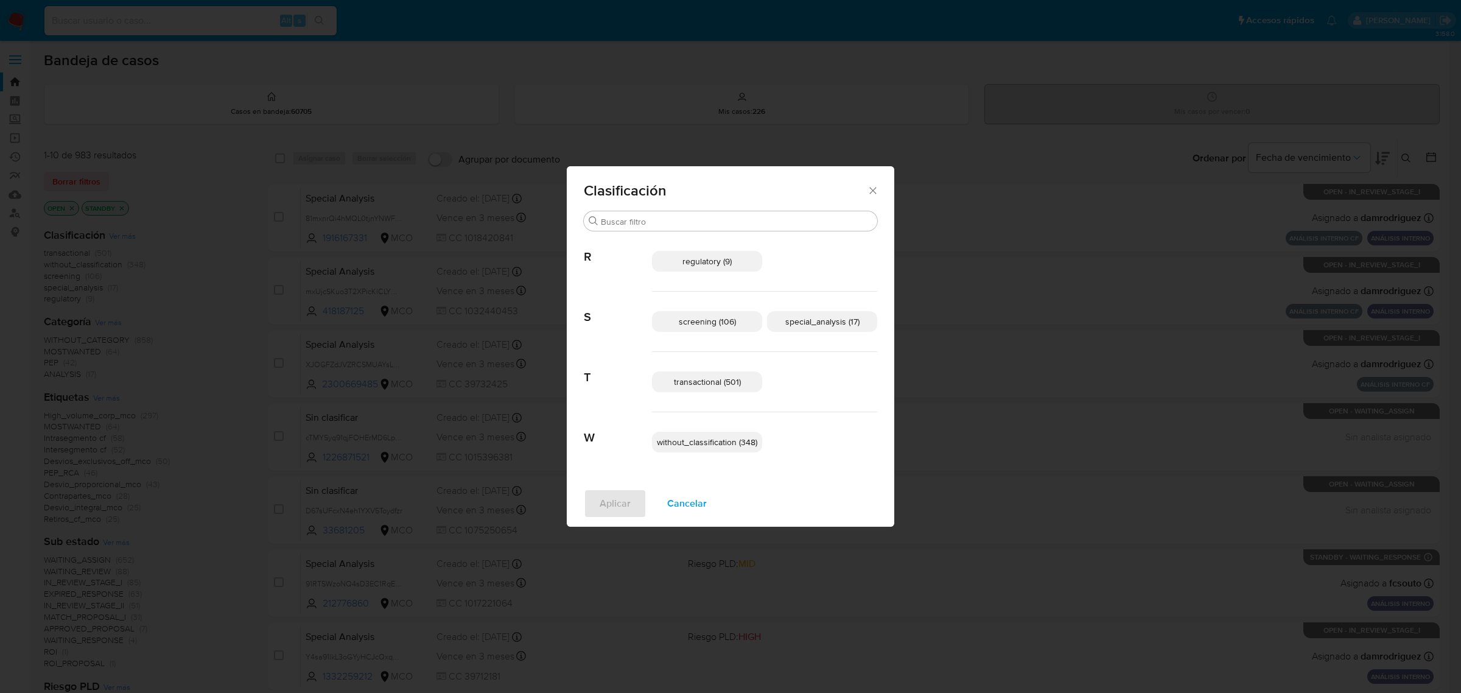
click at [814, 326] on span "special_analysis (17)" at bounding box center [822, 321] width 74 height 12
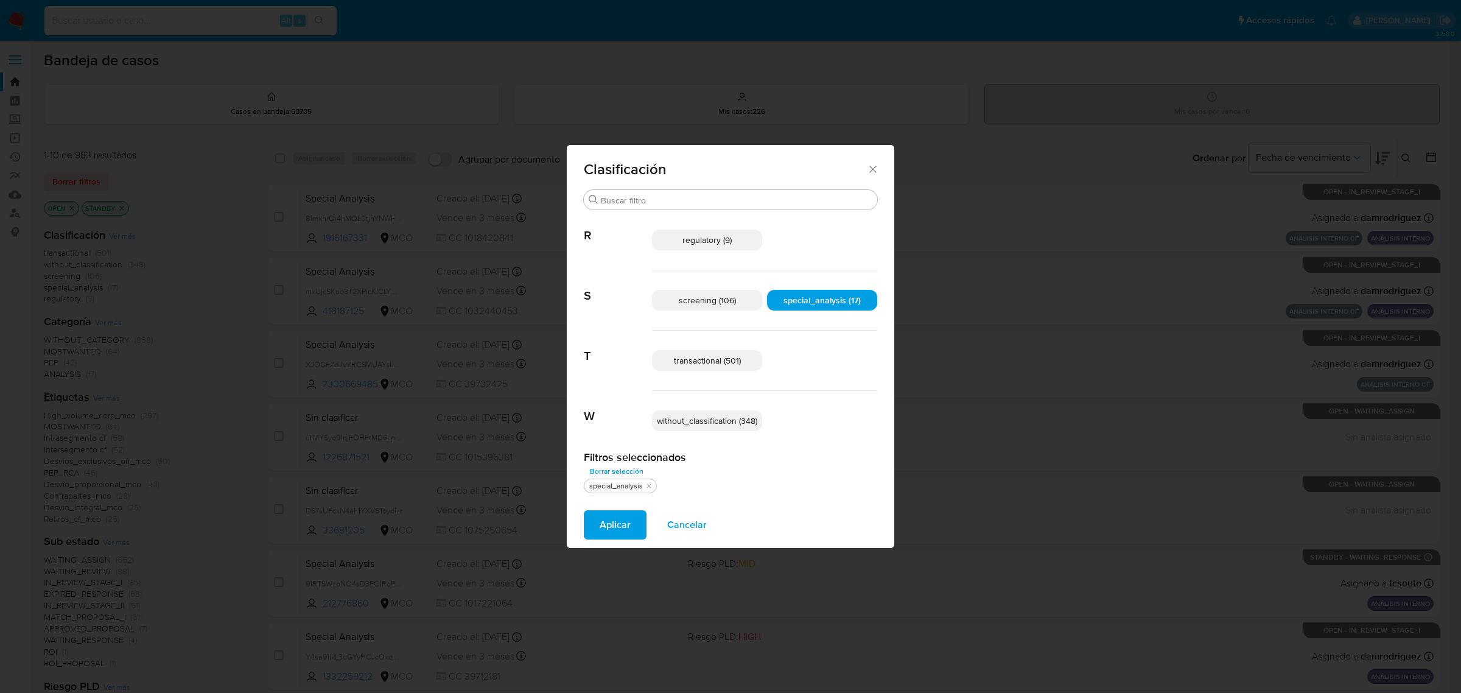
click at [710, 358] on span "transactional (501)" at bounding box center [707, 360] width 67 height 12
click at [622, 525] on span "Aplicar" at bounding box center [615, 524] width 31 height 27
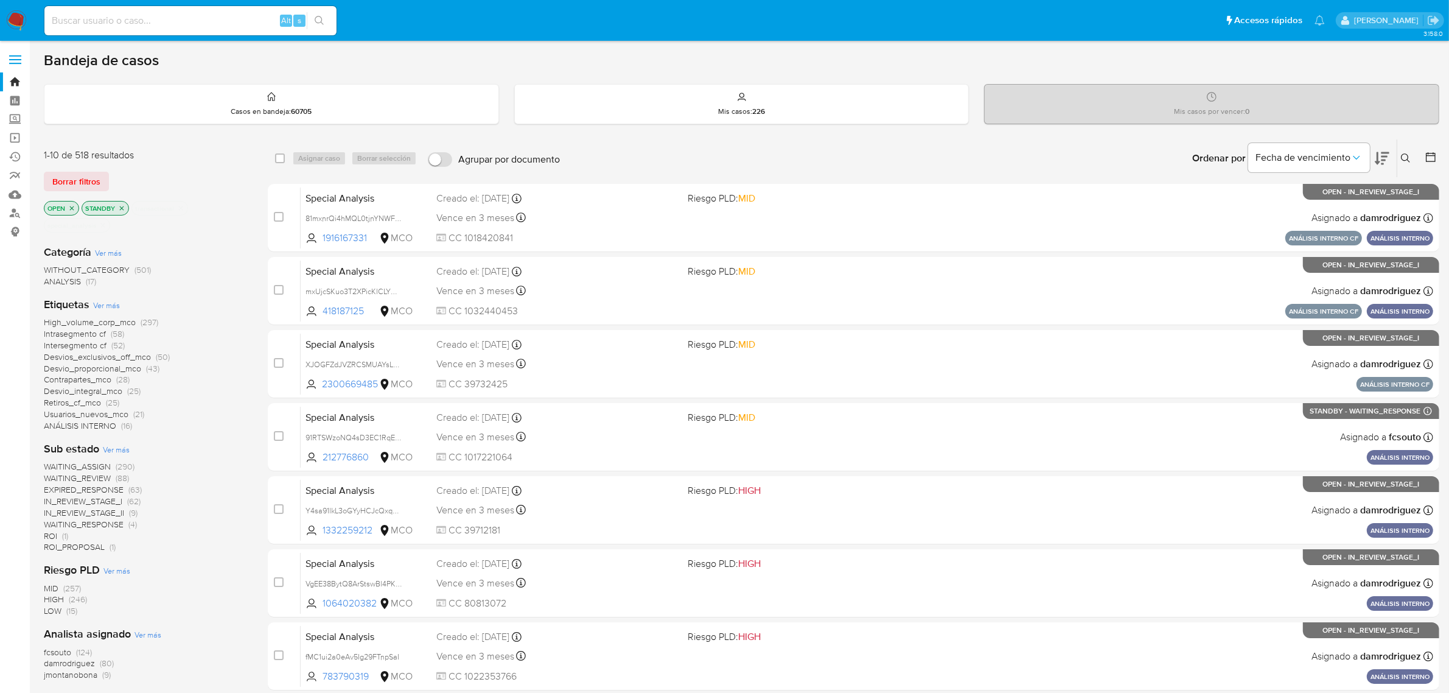
click at [71, 205] on icon "close-filter" at bounding box center [71, 208] width 7 height 7
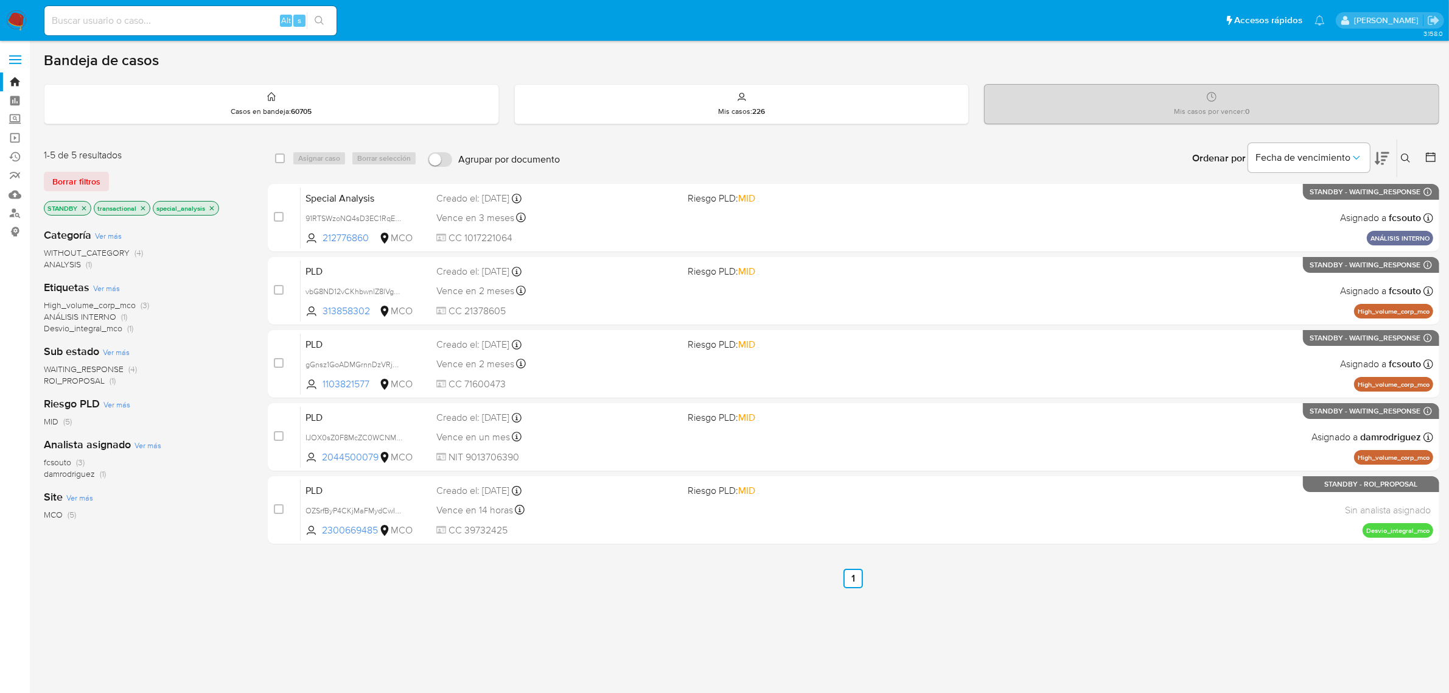
click at [86, 206] on icon "close-filter" at bounding box center [84, 208] width 4 height 4
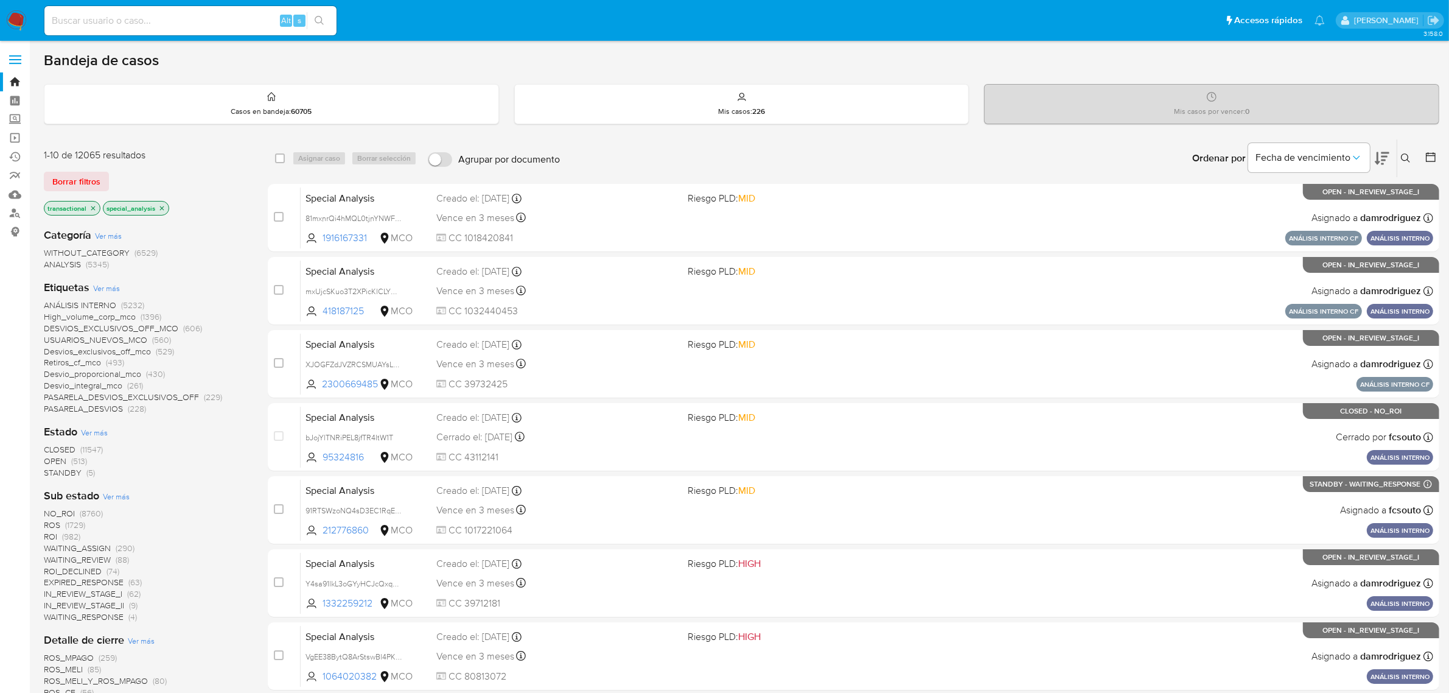
click at [93, 206] on icon "close-filter" at bounding box center [92, 208] width 7 height 7
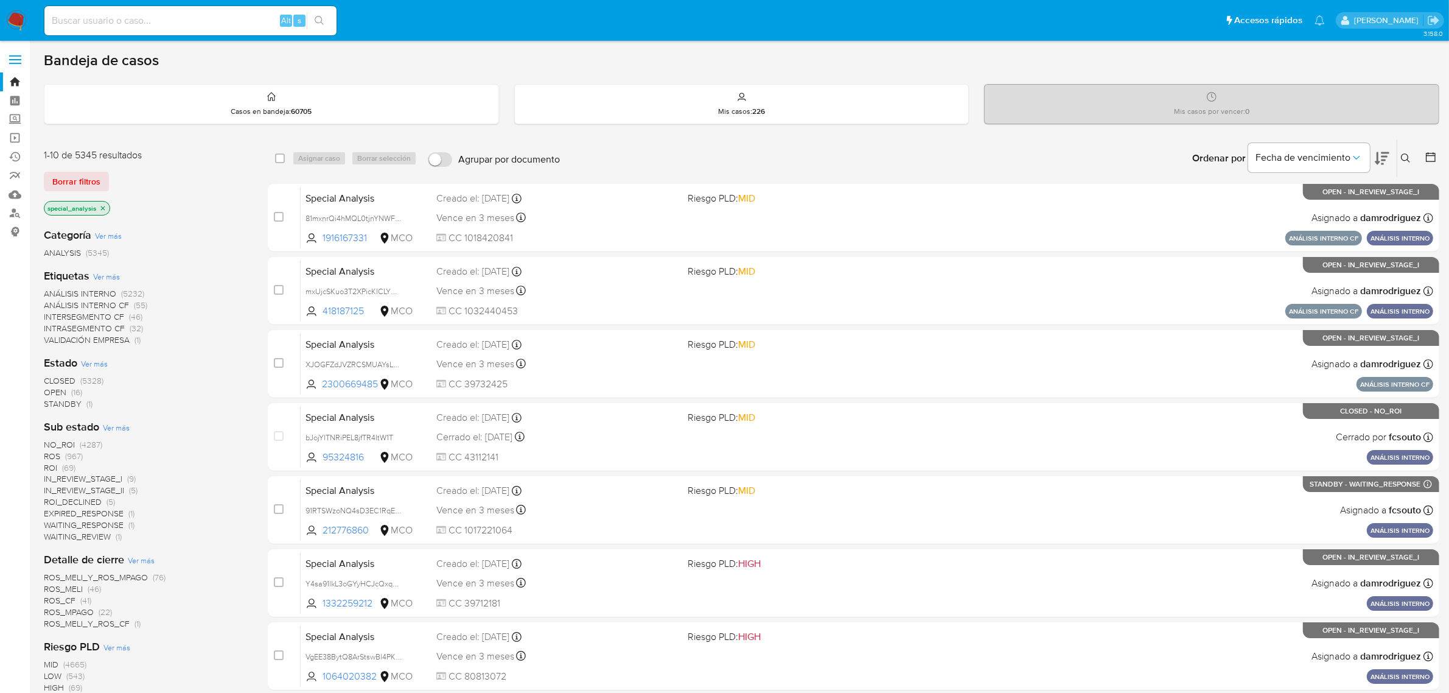
click at [102, 207] on icon "close-filter" at bounding box center [103, 208] width 4 height 4
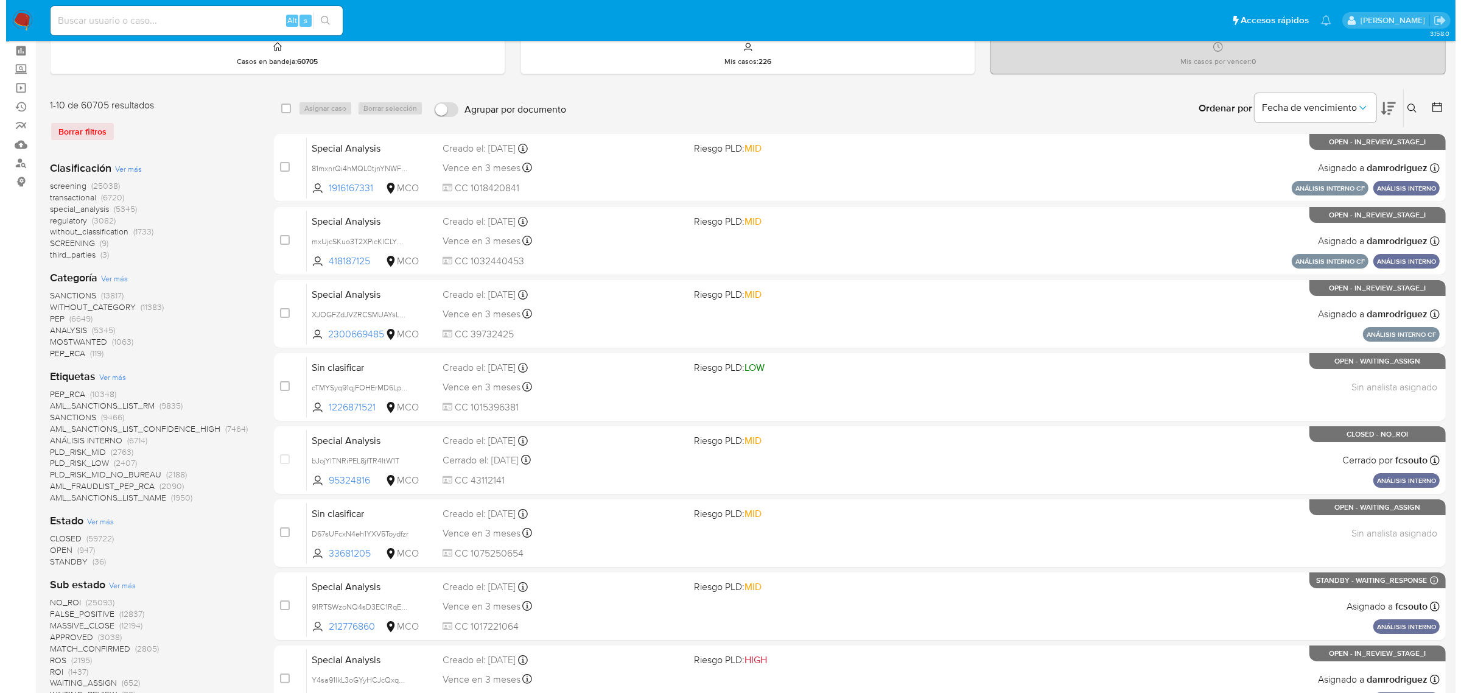
scroll to position [76, 0]
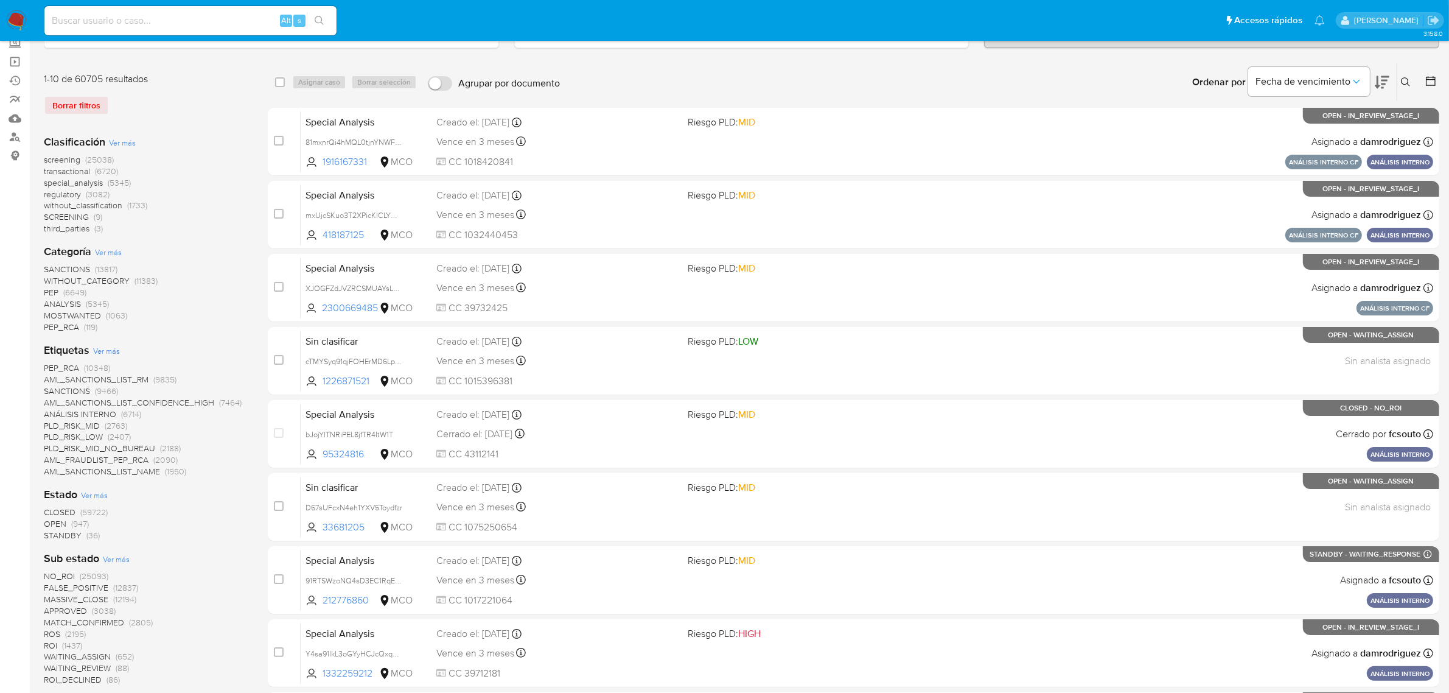
click at [65, 509] on span "CLOSED" at bounding box center [60, 512] width 32 height 12
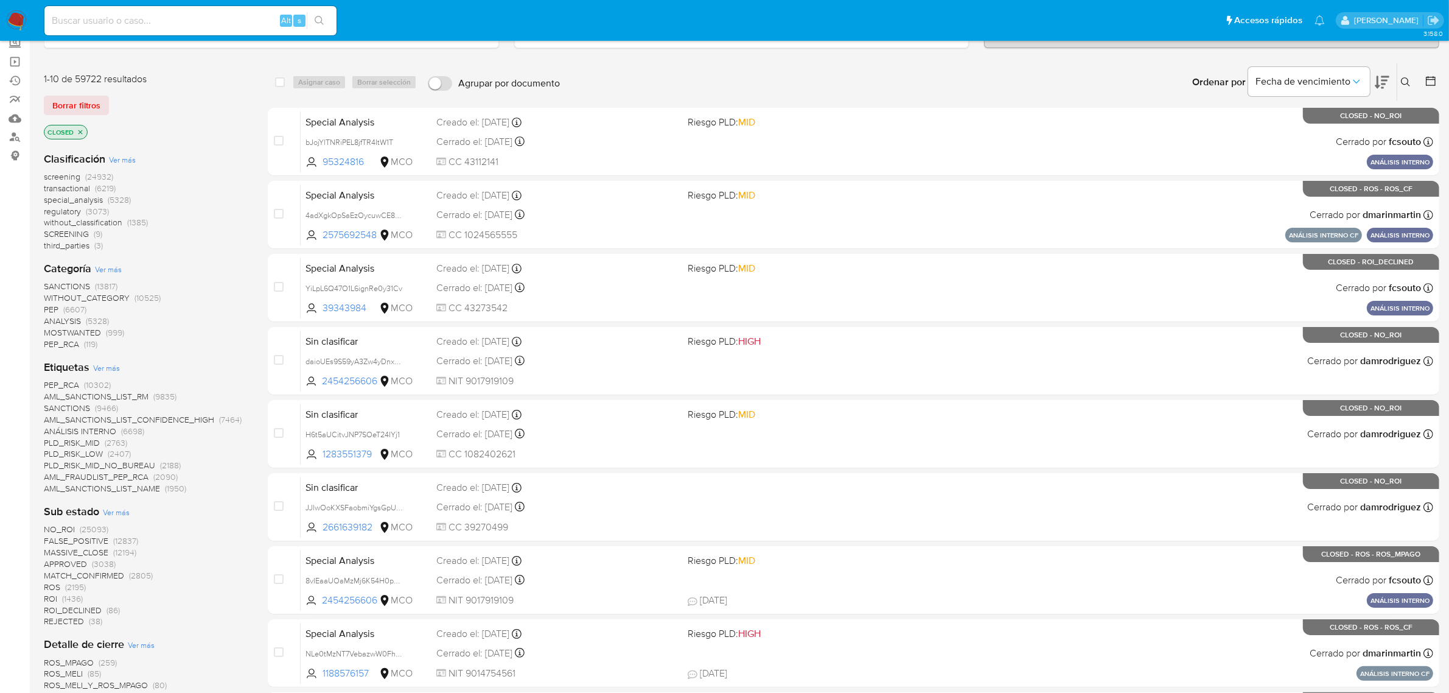
click at [119, 162] on span "Ver más" at bounding box center [122, 159] width 27 height 11
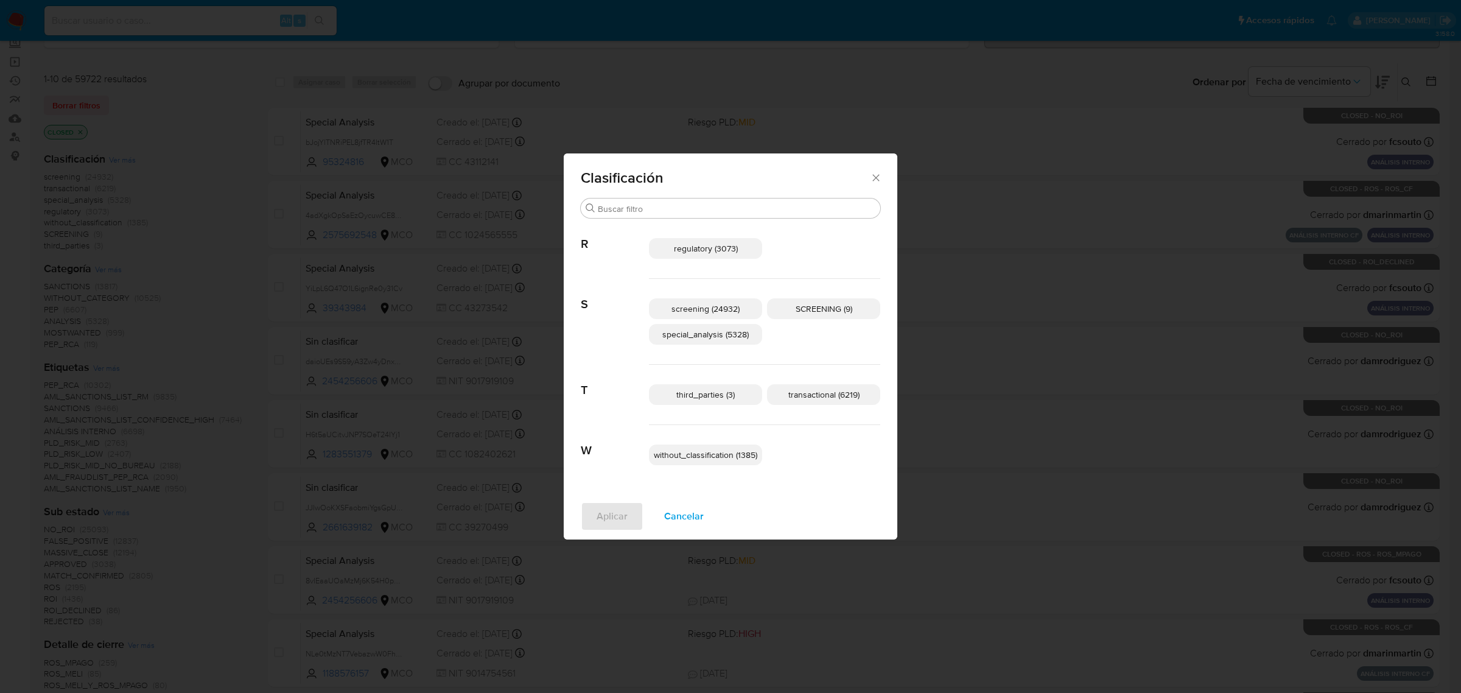
click at [695, 306] on span "screening (24932)" at bounding box center [705, 309] width 68 height 12
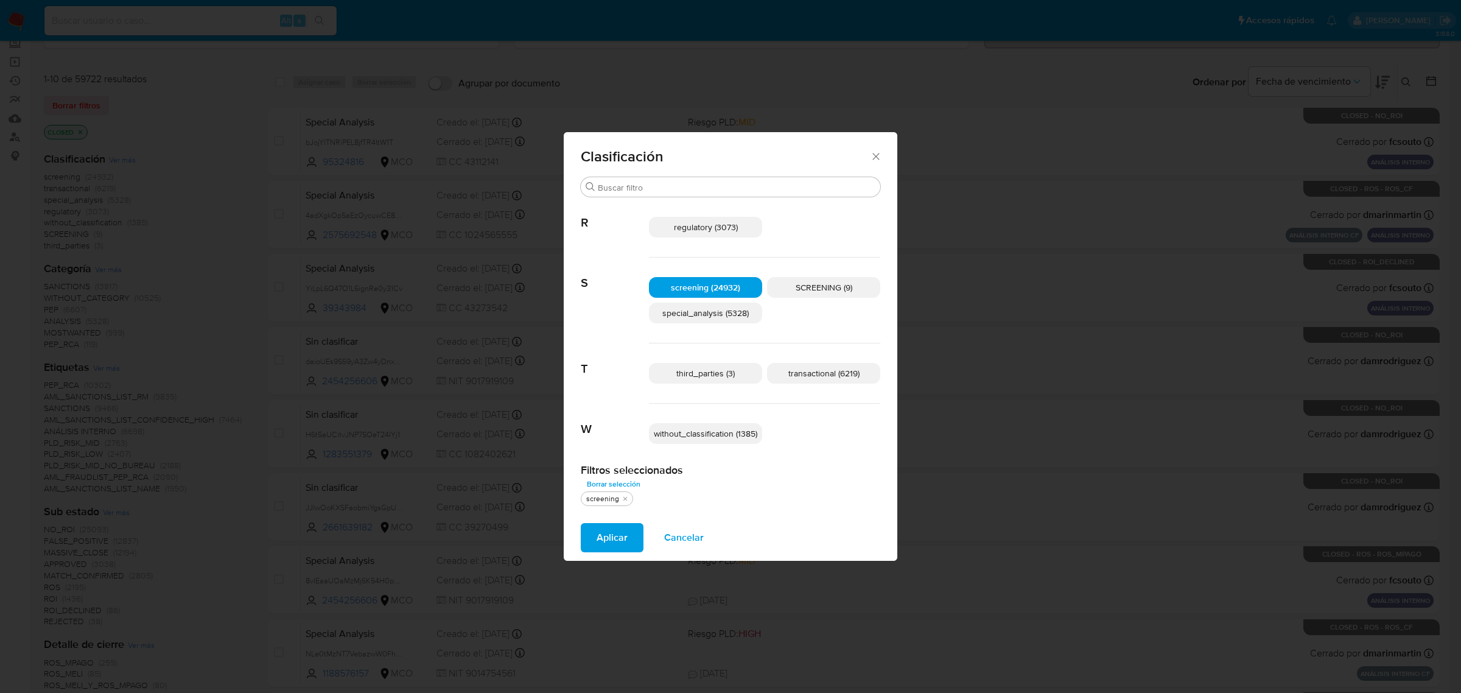
click at [807, 285] on span "SCREENING (9)" at bounding box center [824, 287] width 57 height 12
click at [611, 537] on span "Aplicar" at bounding box center [612, 537] width 31 height 27
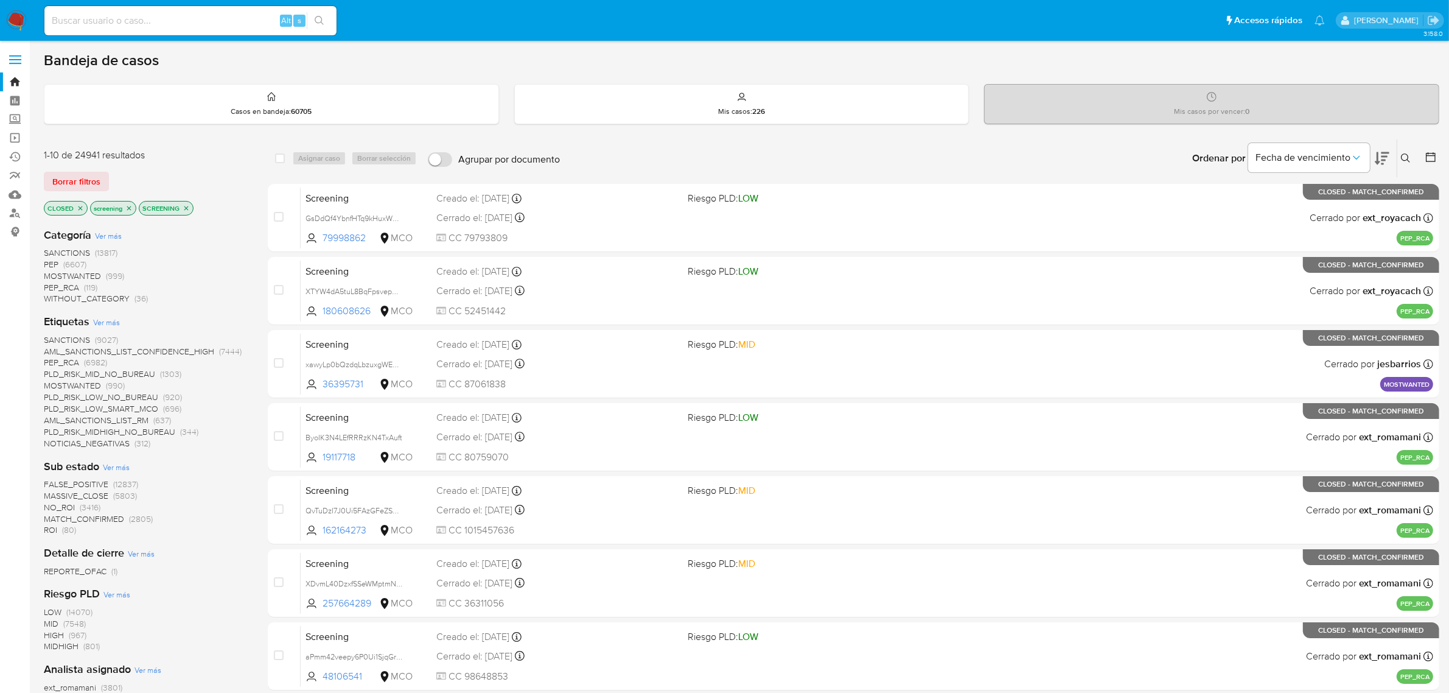
click at [1403, 156] on icon at bounding box center [1406, 158] width 10 height 10
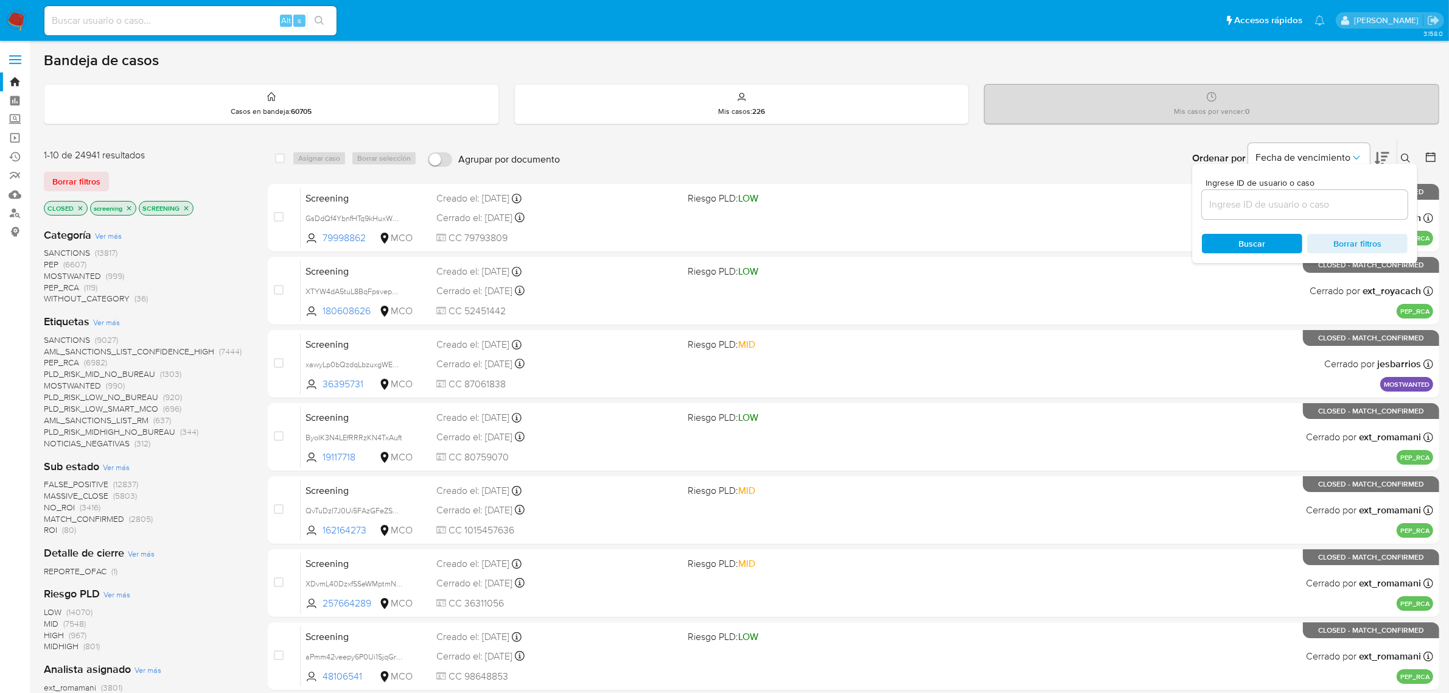
click at [1428, 157] on icon at bounding box center [1431, 157] width 12 height 12
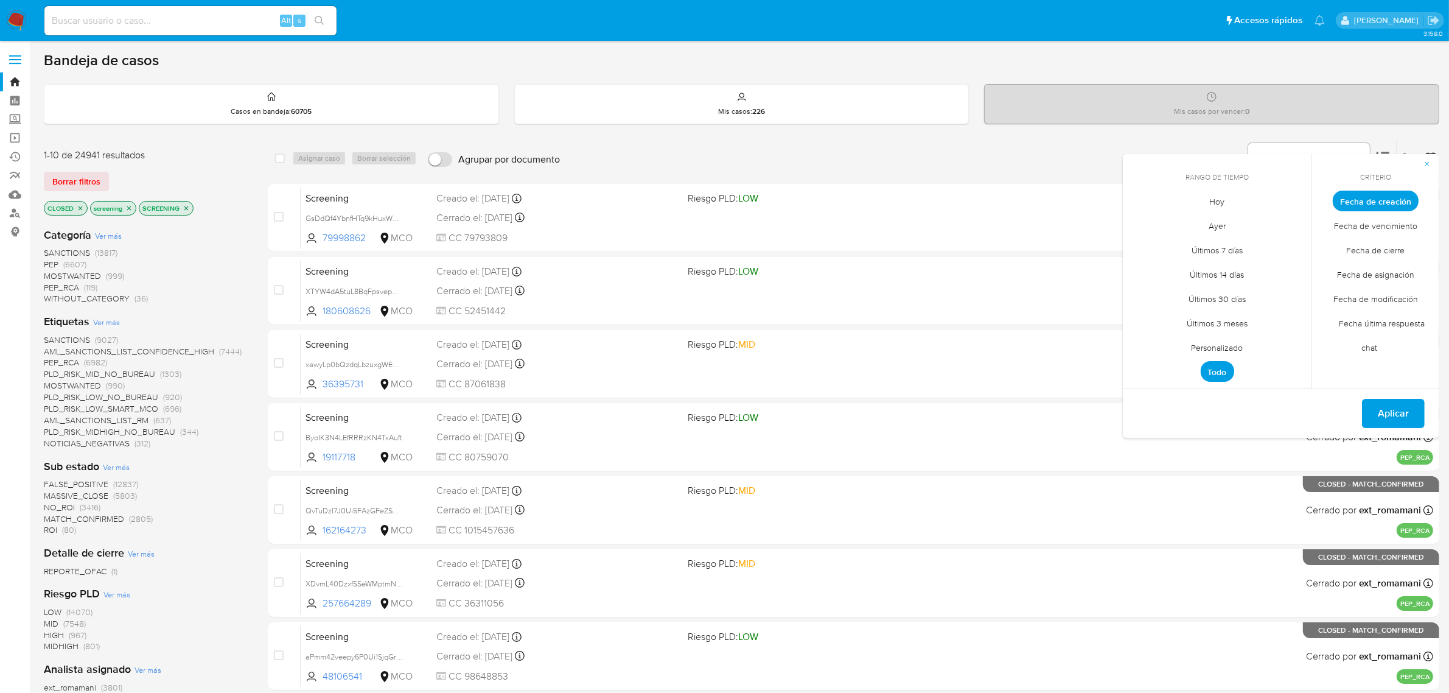
click at [1216, 344] on span "Personalizado" at bounding box center [1217, 347] width 77 height 25
click at [1151, 266] on button "1" at bounding box center [1144, 268] width 19 height 19
click at [1171, 289] on button "9" at bounding box center [1168, 292] width 19 height 19
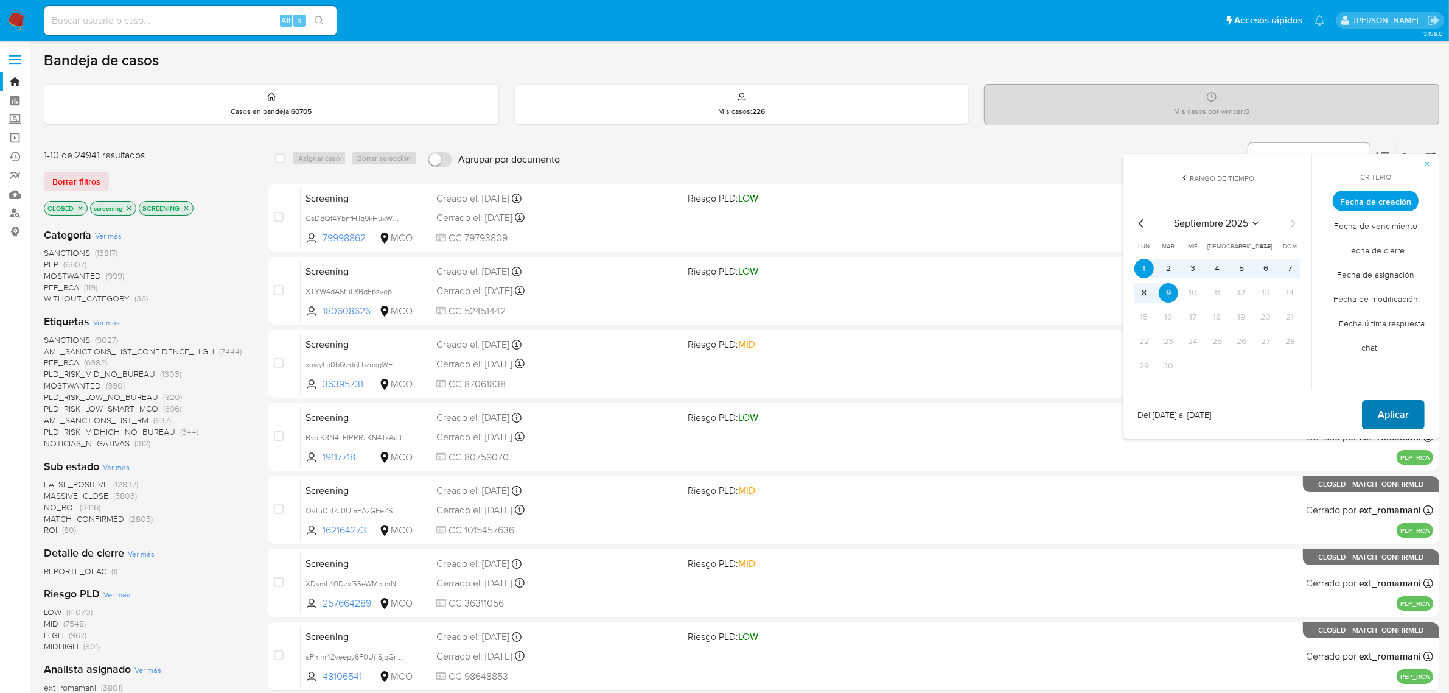
click at [1393, 408] on span "Aplicar" at bounding box center [1393, 414] width 31 height 27
